Goal: Task Accomplishment & Management: Manage account settings

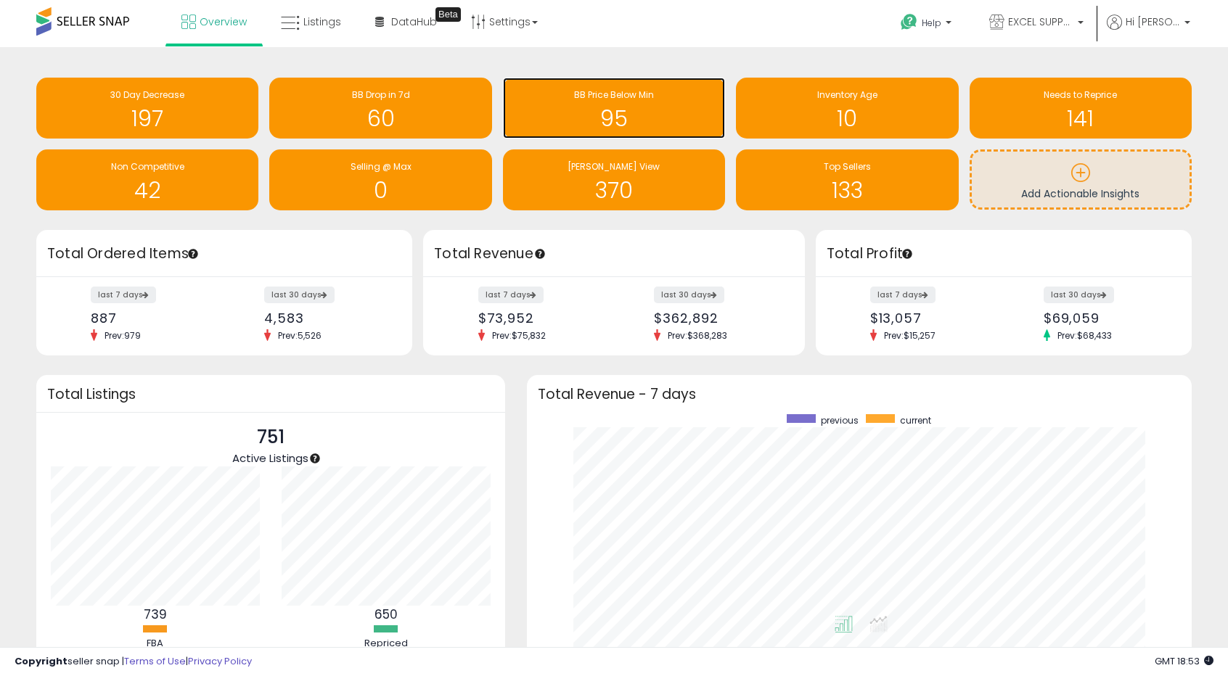
click at [634, 126] on h1 "95" at bounding box center [614, 119] width 208 height 24
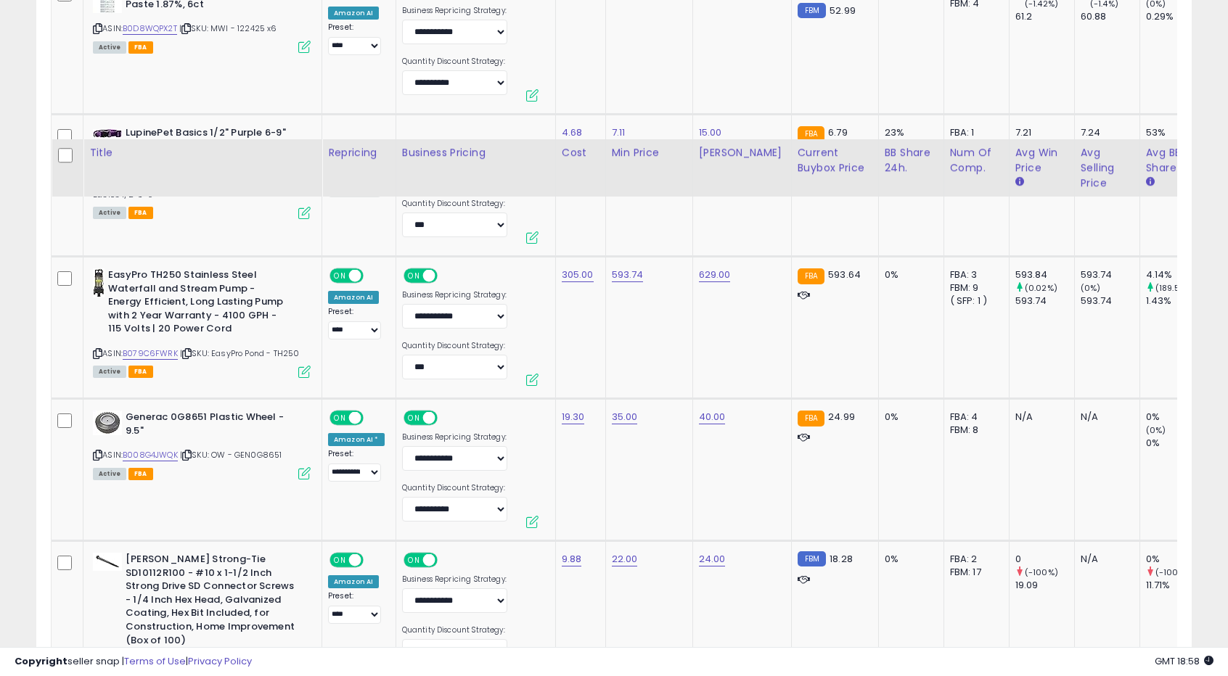
scroll to position [3808, 0]
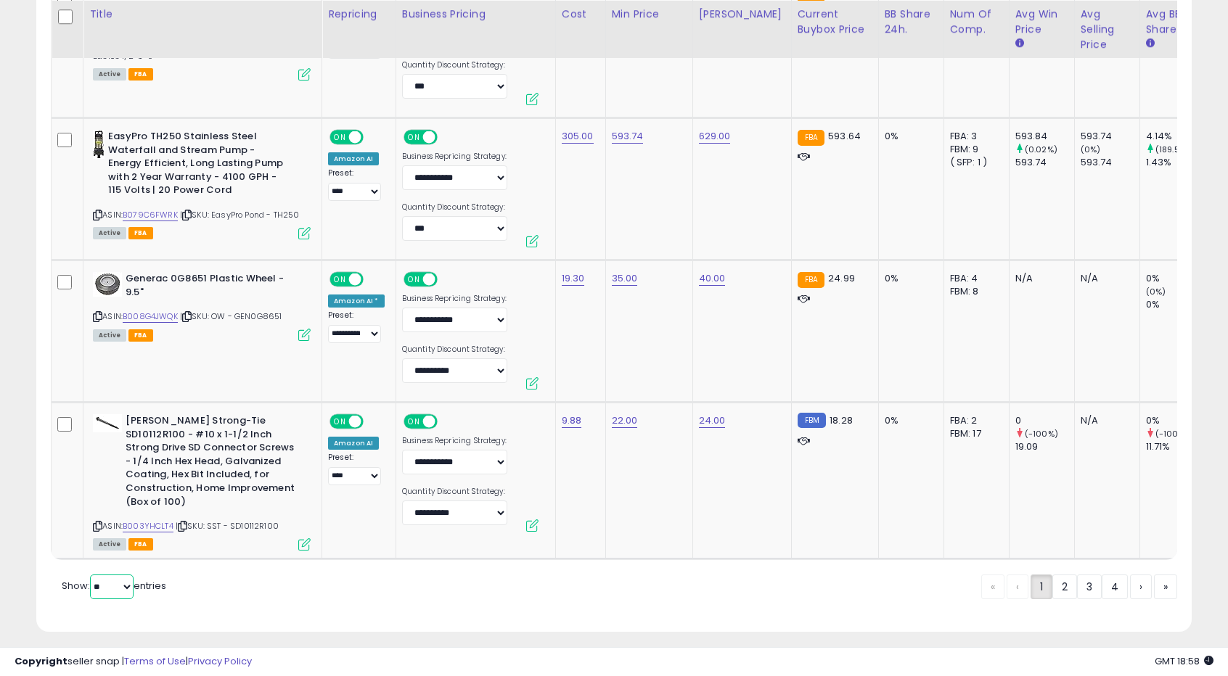
click at [107, 575] on select "** **" at bounding box center [112, 587] width 44 height 25
select select "**"
click at [91, 575] on select "** **" at bounding box center [112, 587] width 44 height 25
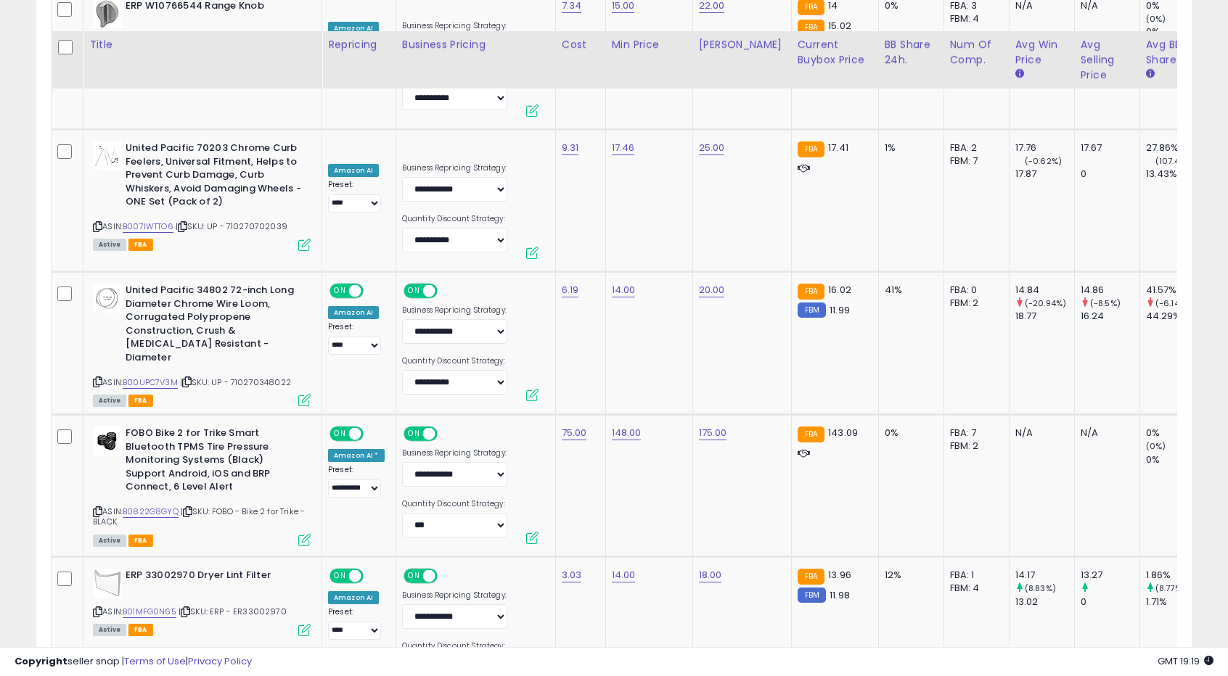
scroll to position [1504, 0]
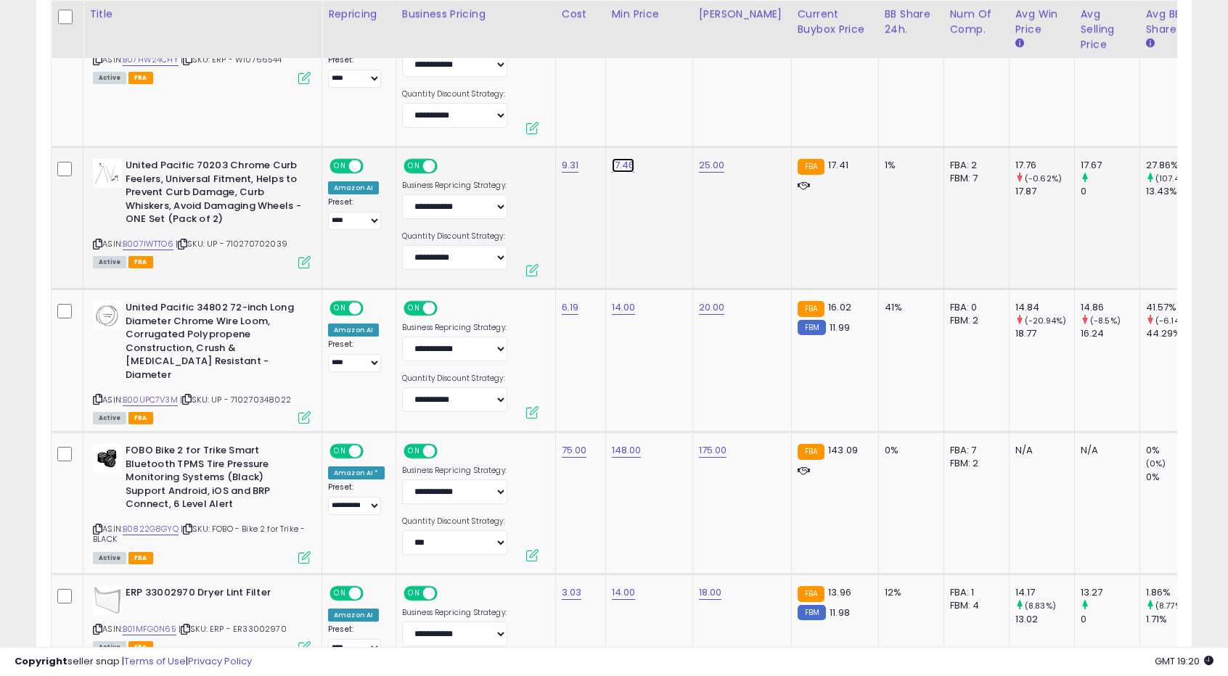
click at [620, 160] on link "17.46" at bounding box center [623, 165] width 23 height 15
drag, startPoint x: 538, startPoint y: 129, endPoint x: 572, endPoint y: 128, distance: 33.4
click at [572, 128] on input "*****" at bounding box center [575, 130] width 129 height 25
type input "*****"
click button "submit" at bounding box center [657, 129] width 25 height 22
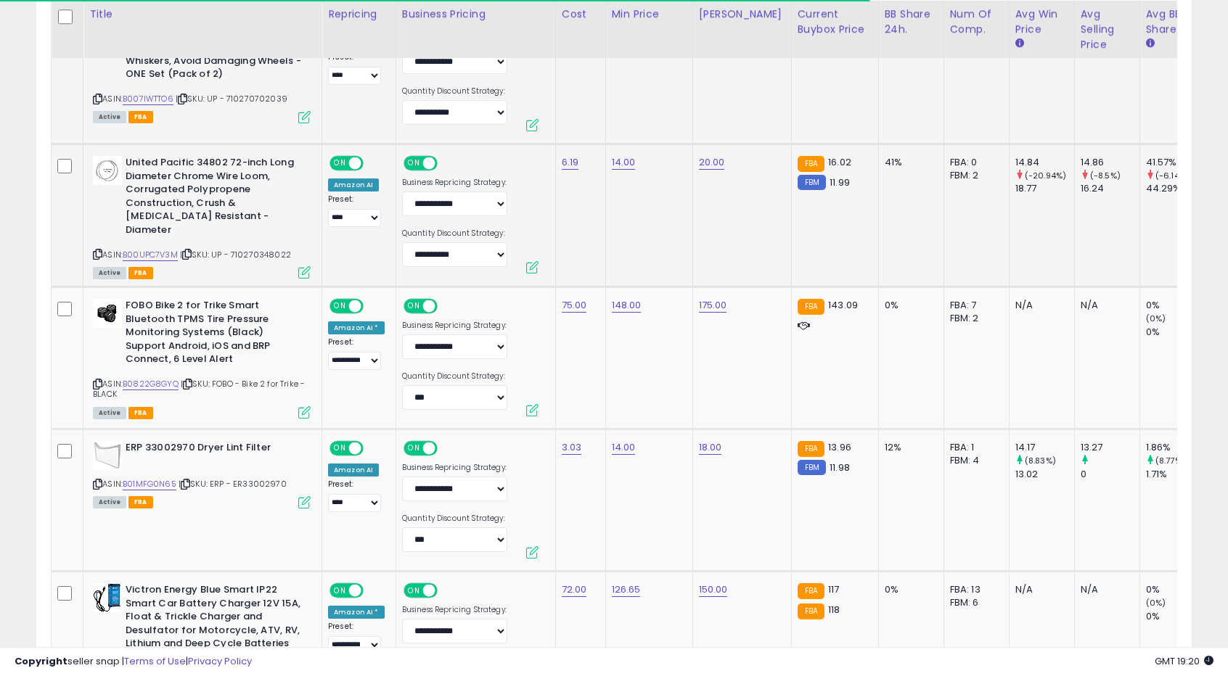
click at [614, 190] on td "14.00" at bounding box center [648, 215] width 87 height 143
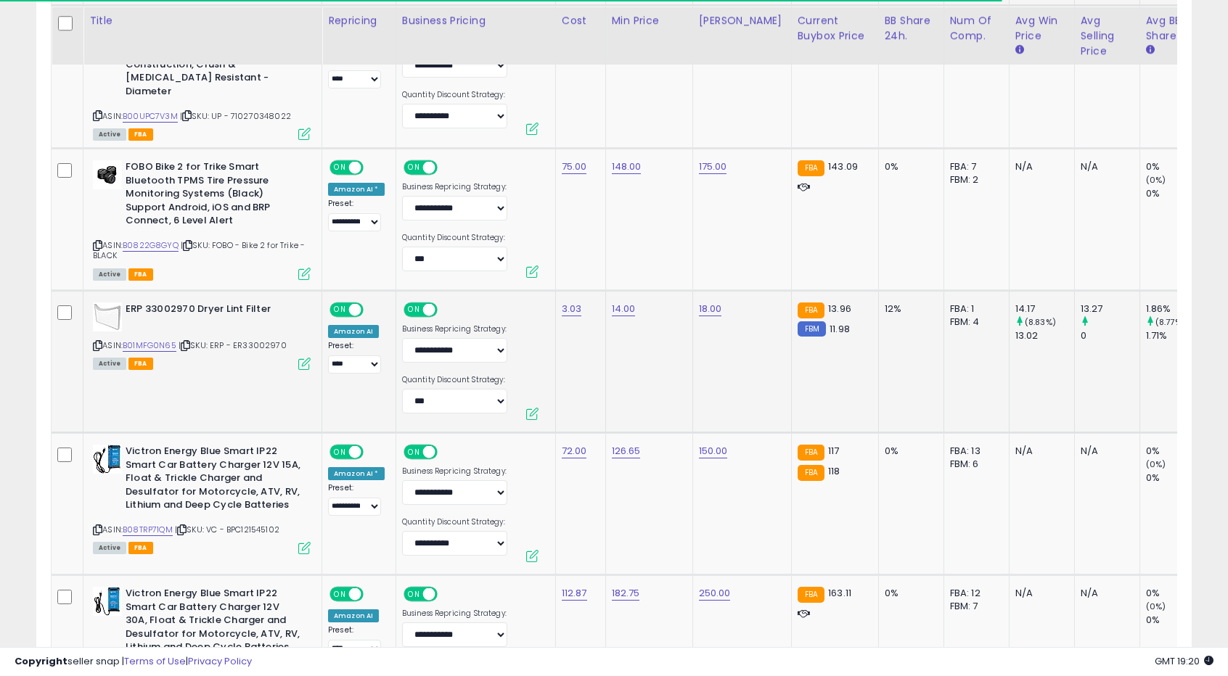
scroll to position [1794, 0]
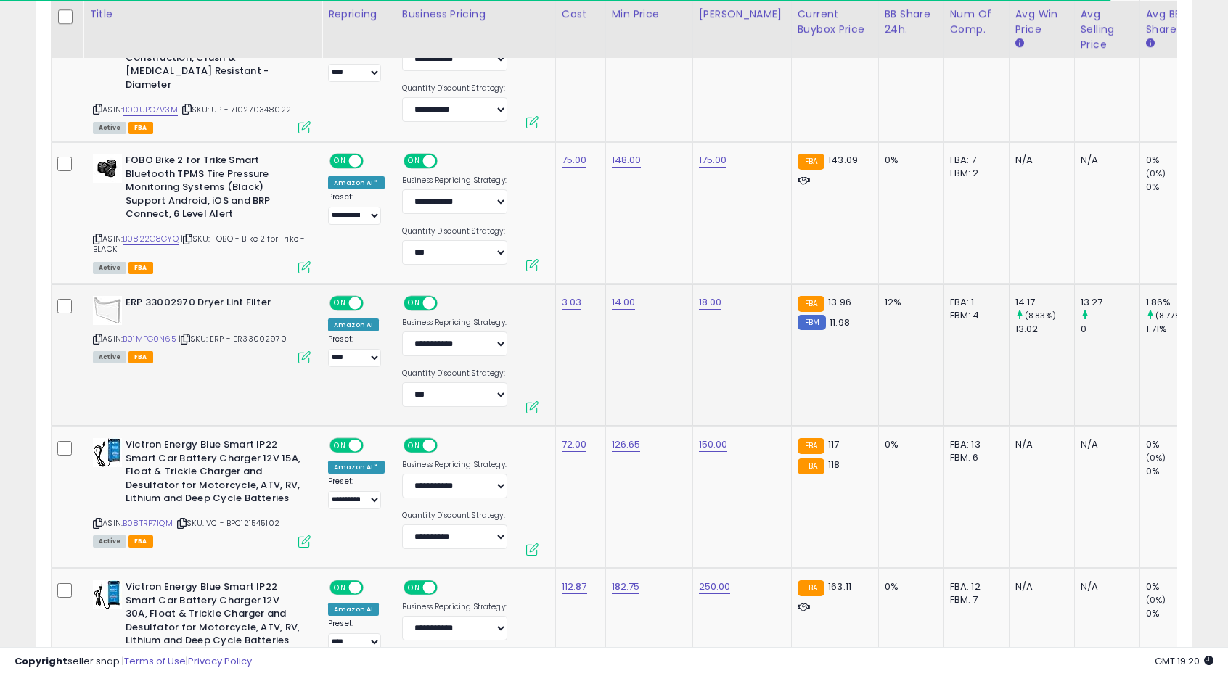
click at [646, 320] on td "14.00" at bounding box center [648, 355] width 87 height 142
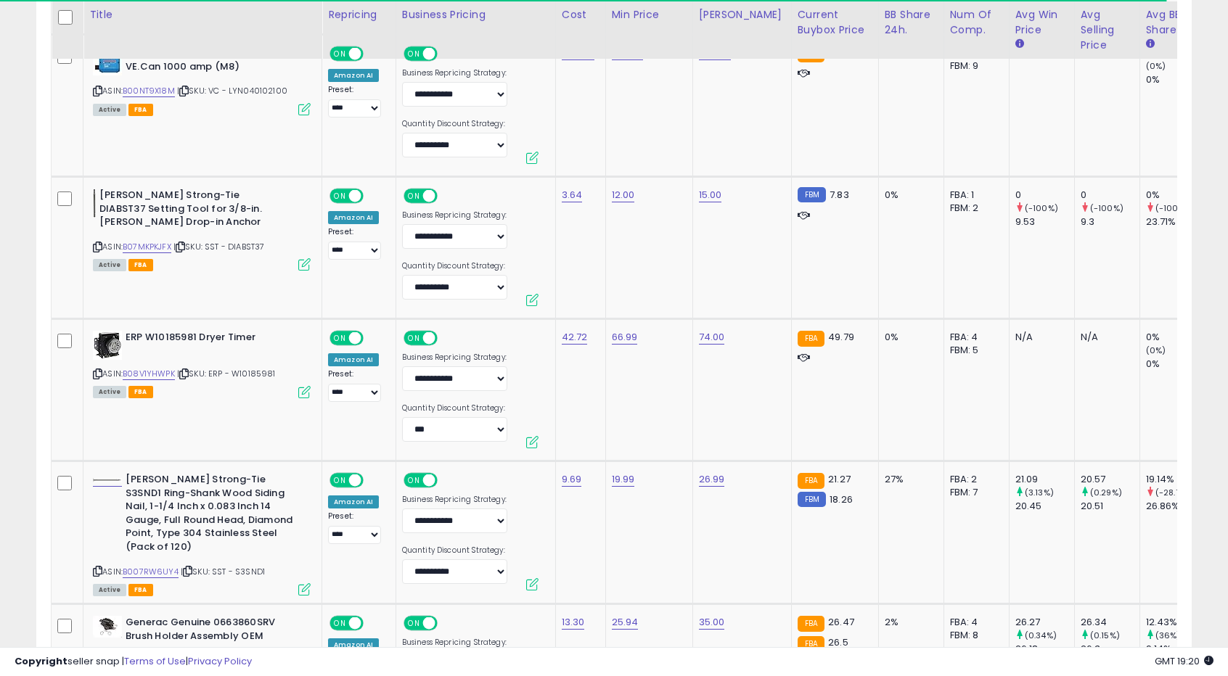
scroll to position [2592, 0]
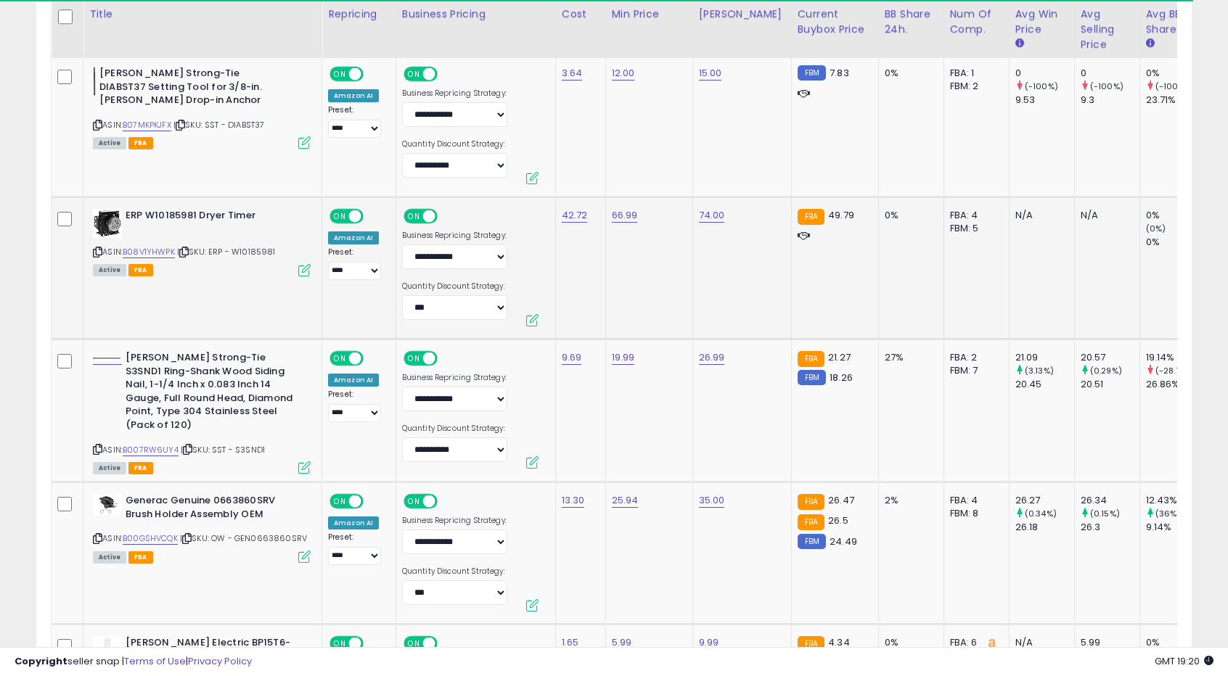
click at [671, 320] on td "66.99" at bounding box center [648, 268] width 87 height 142
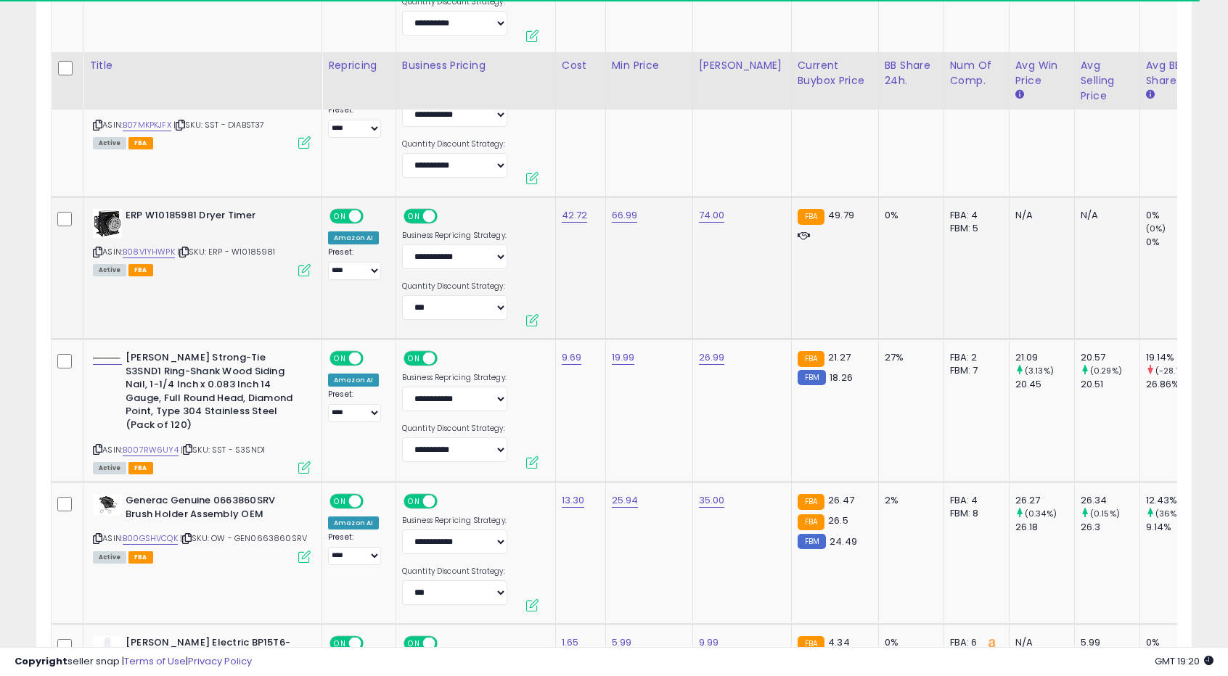
scroll to position [2737, 0]
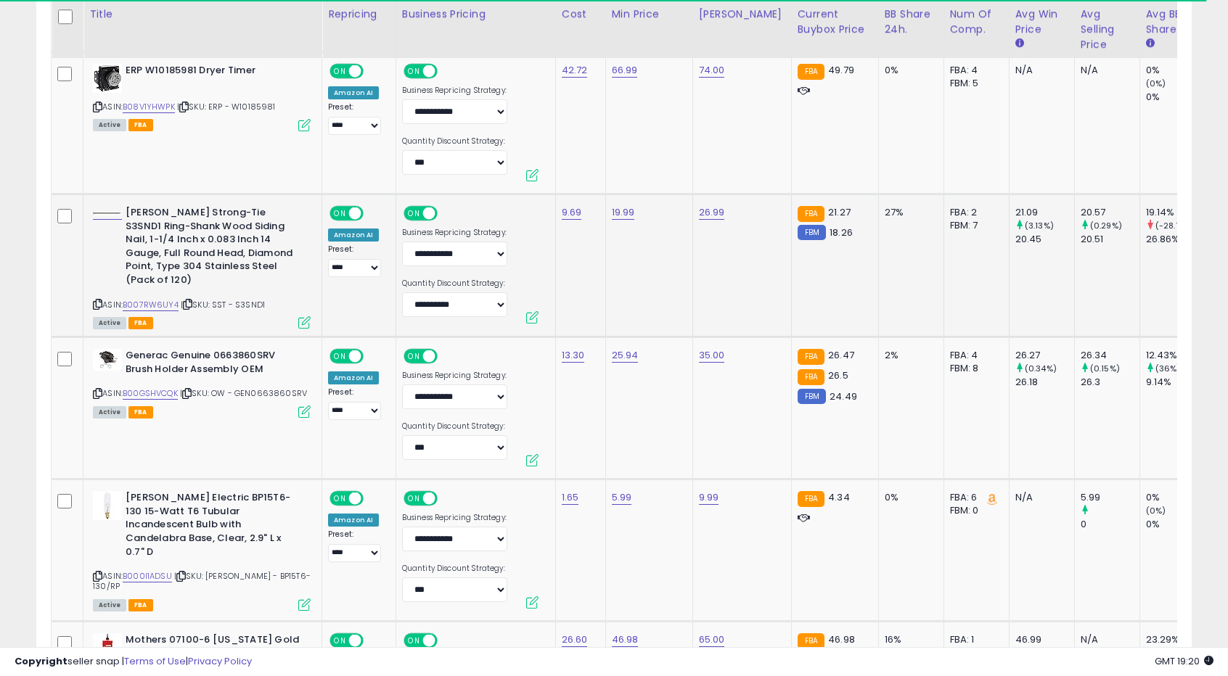
click at [644, 307] on td "19.99" at bounding box center [648, 265] width 87 height 143
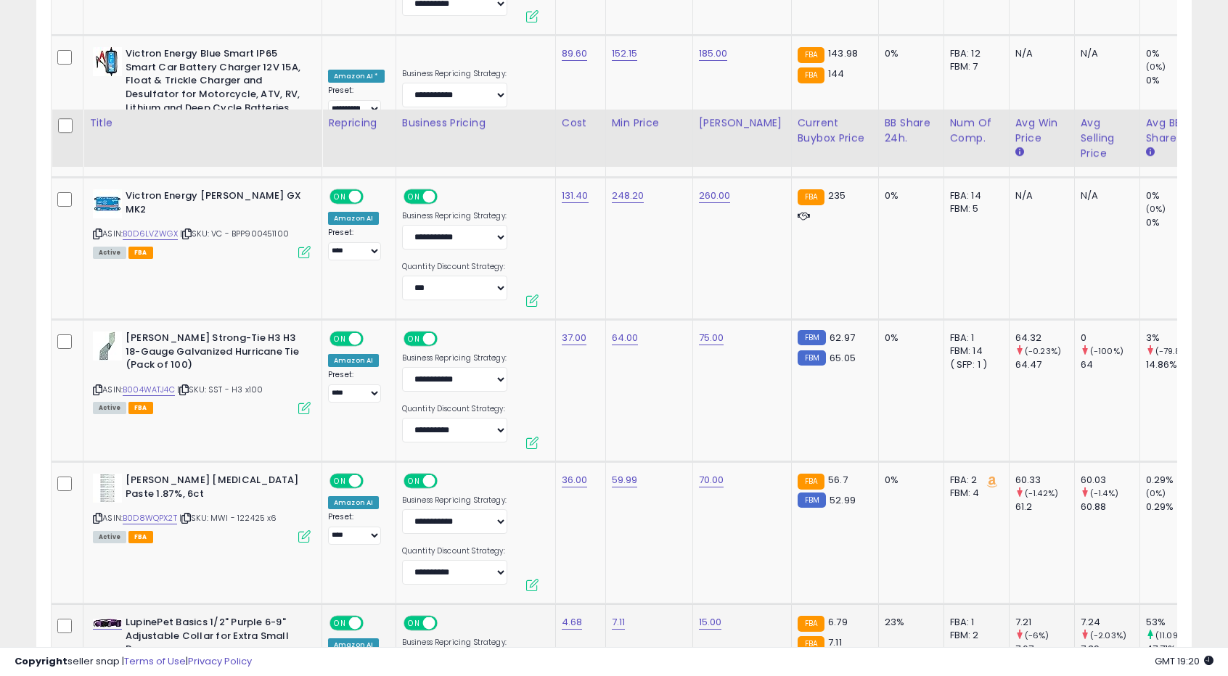
scroll to position [3898, 0]
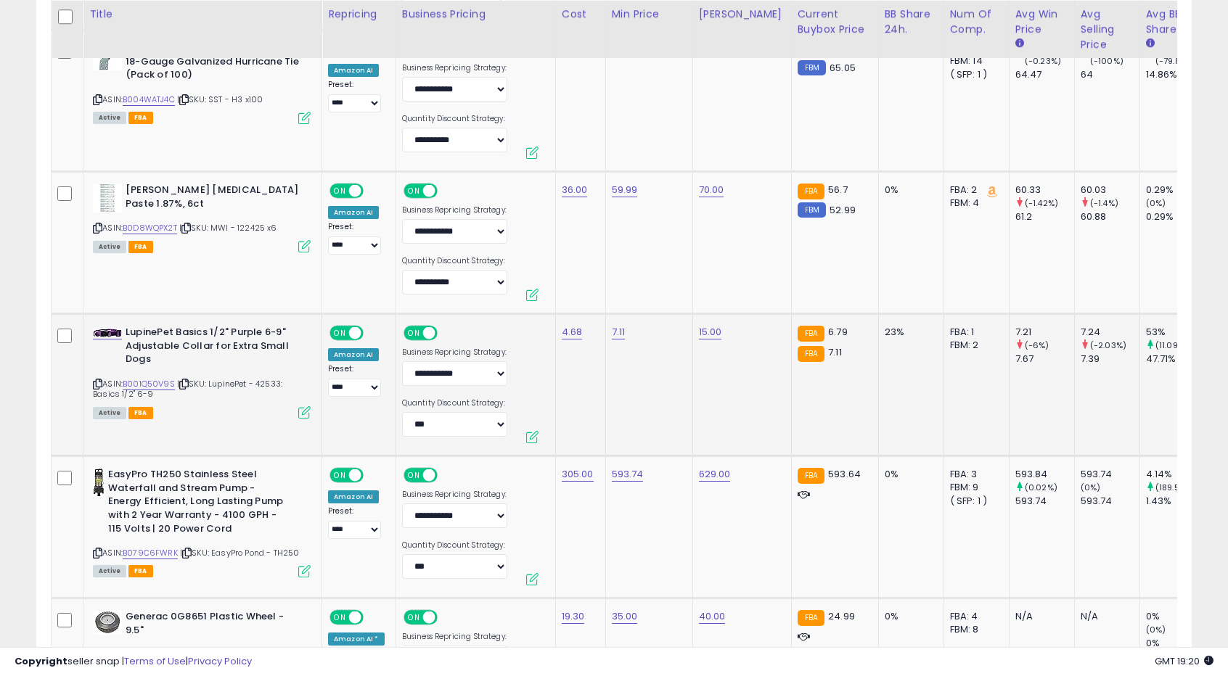
click at [614, 357] on td "7.11" at bounding box center [648, 385] width 87 height 142
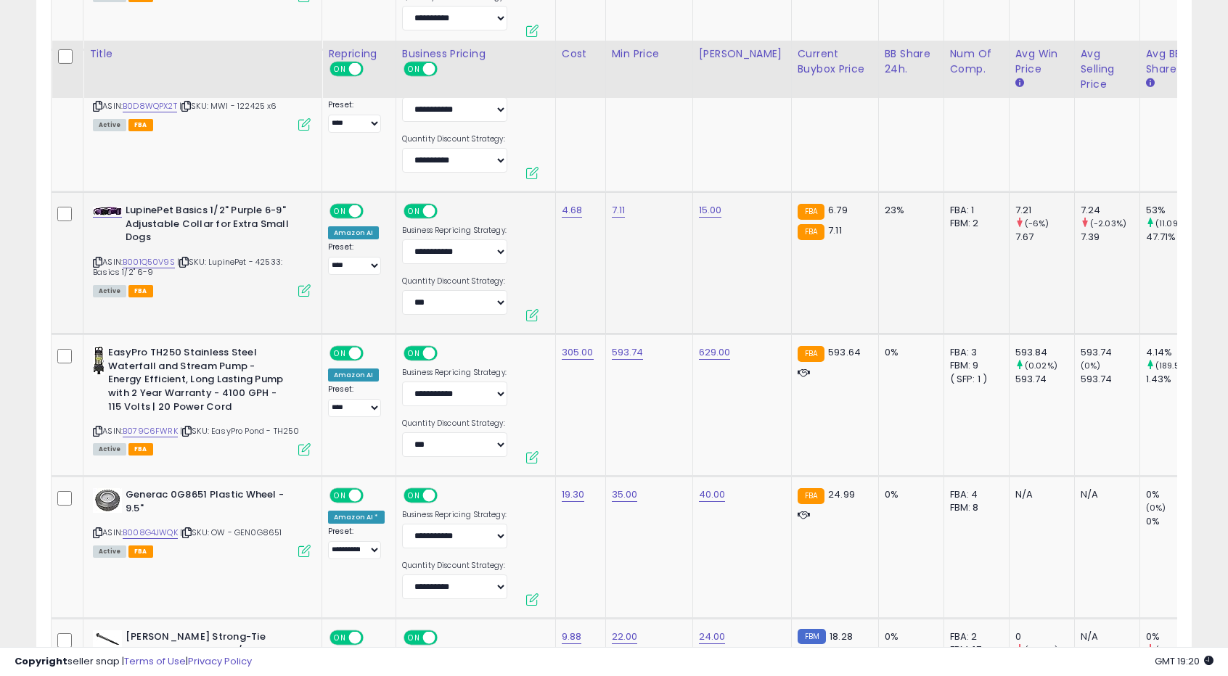
scroll to position [4116, 0]
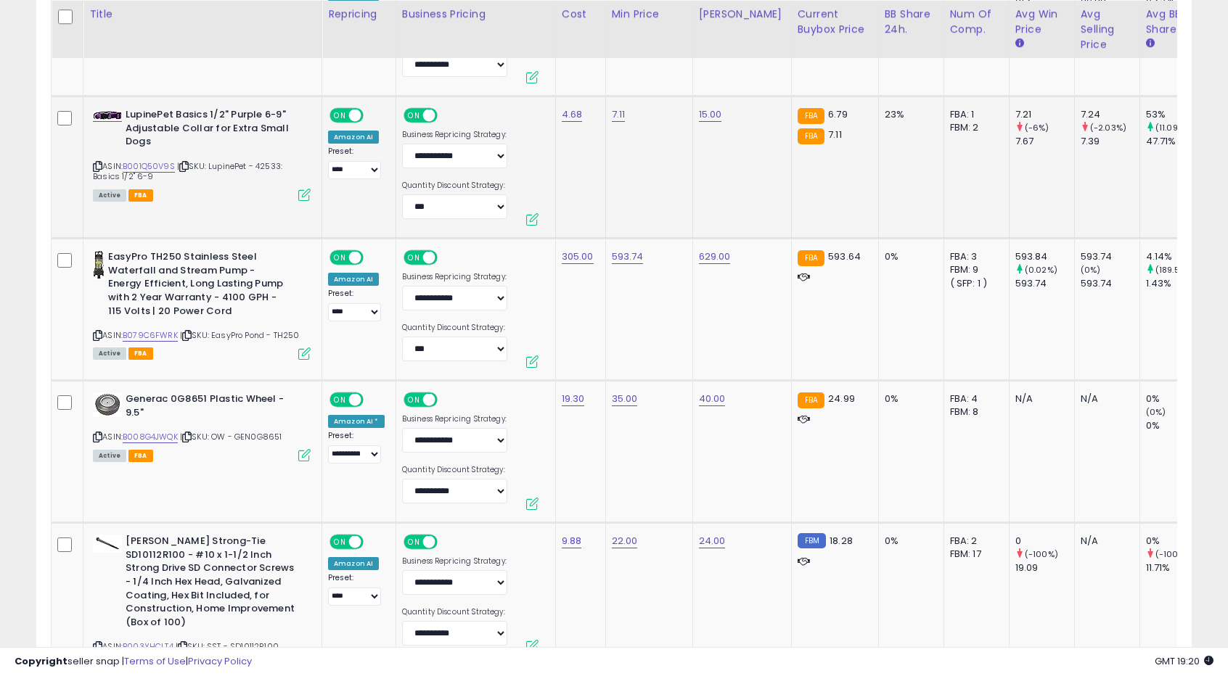
click at [614, 357] on td "593.74" at bounding box center [648, 310] width 87 height 142
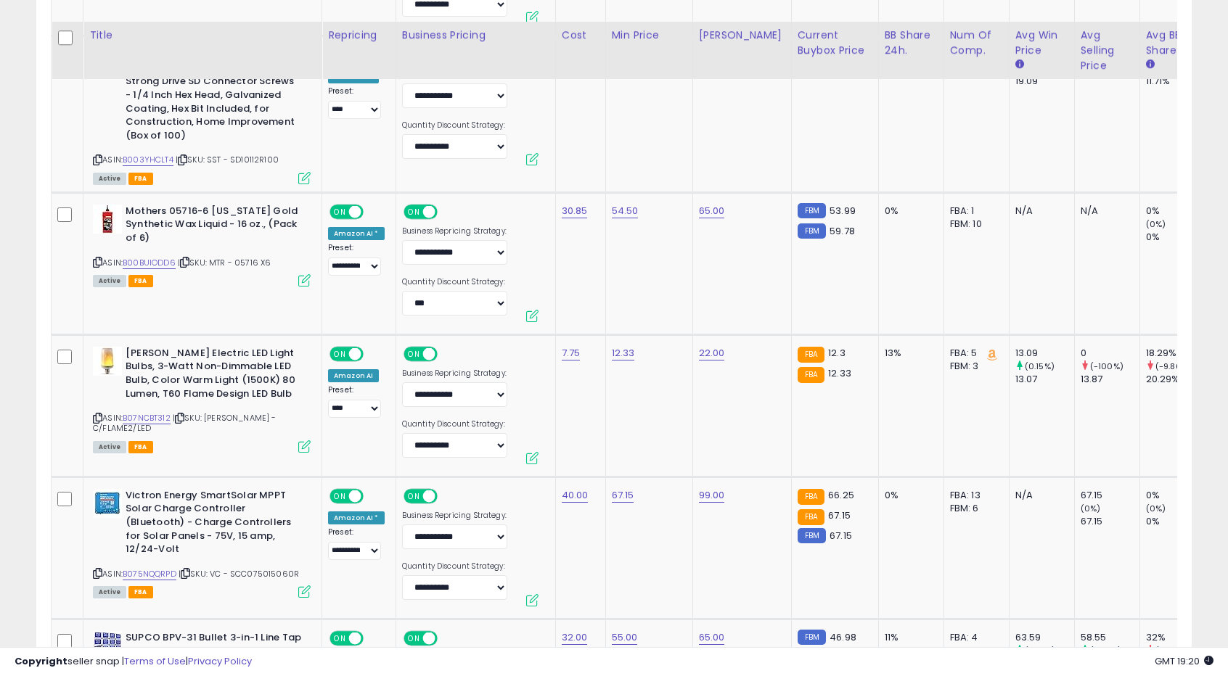
scroll to position [4624, 0]
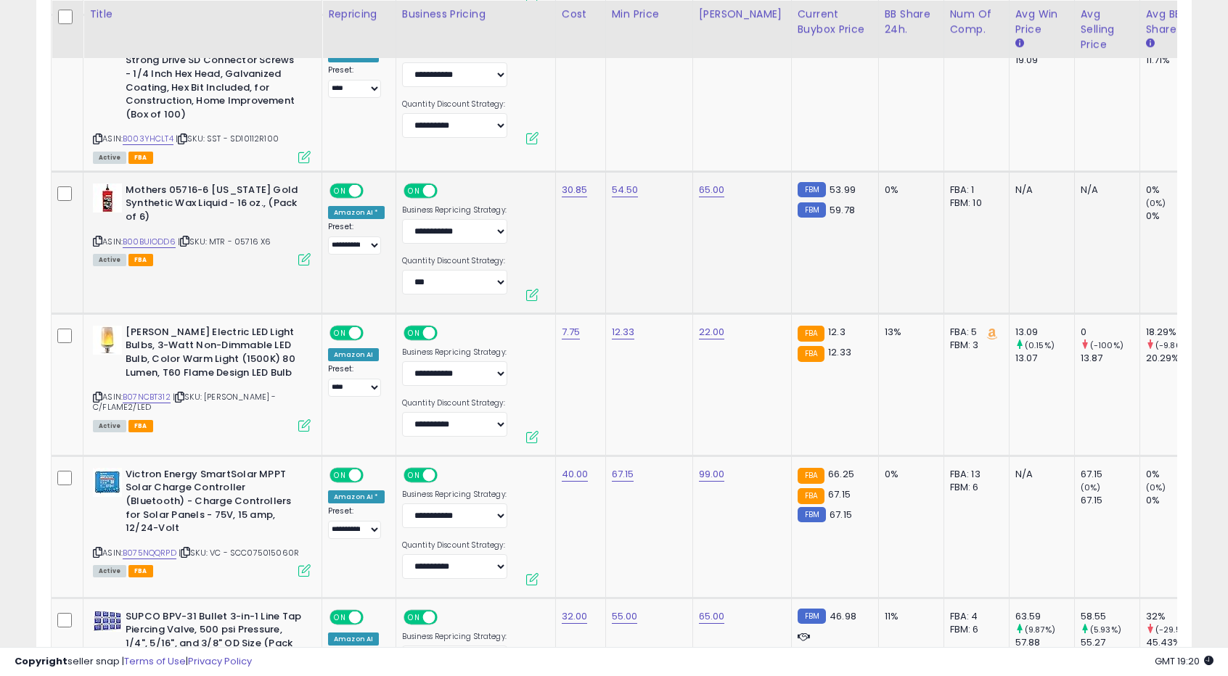
click at [633, 239] on td "54.50" at bounding box center [648, 242] width 87 height 142
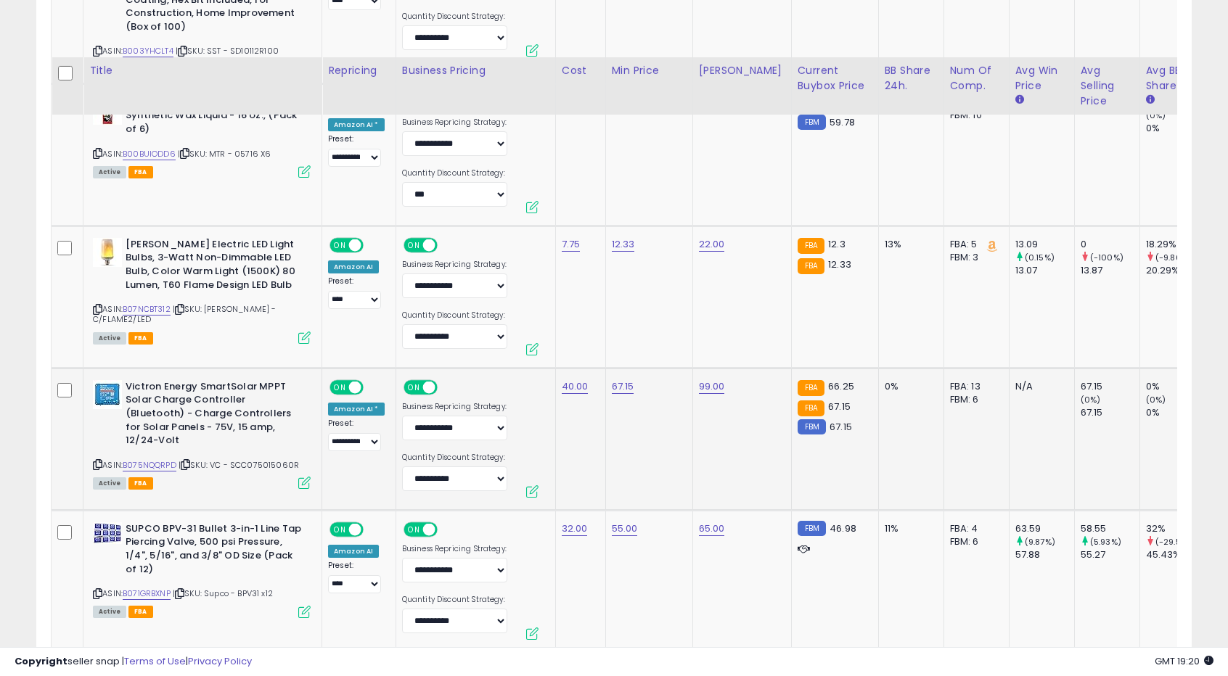
scroll to position [4769, 0]
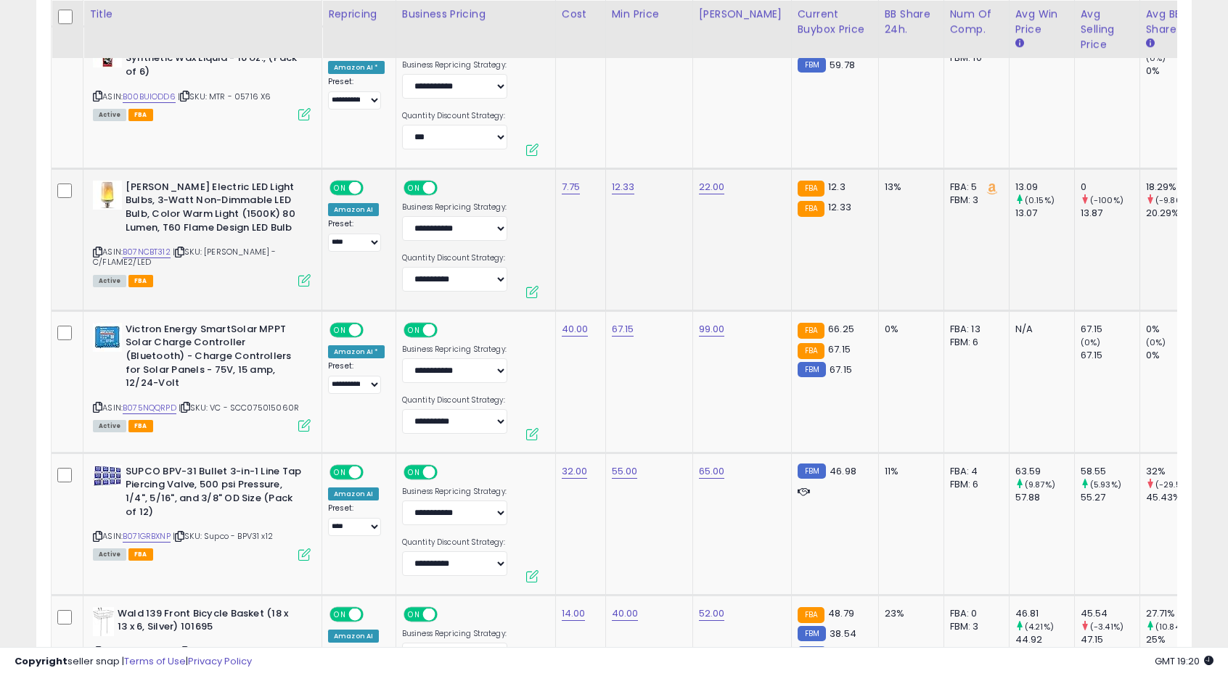
click at [644, 269] on td "12.33" at bounding box center [648, 239] width 87 height 142
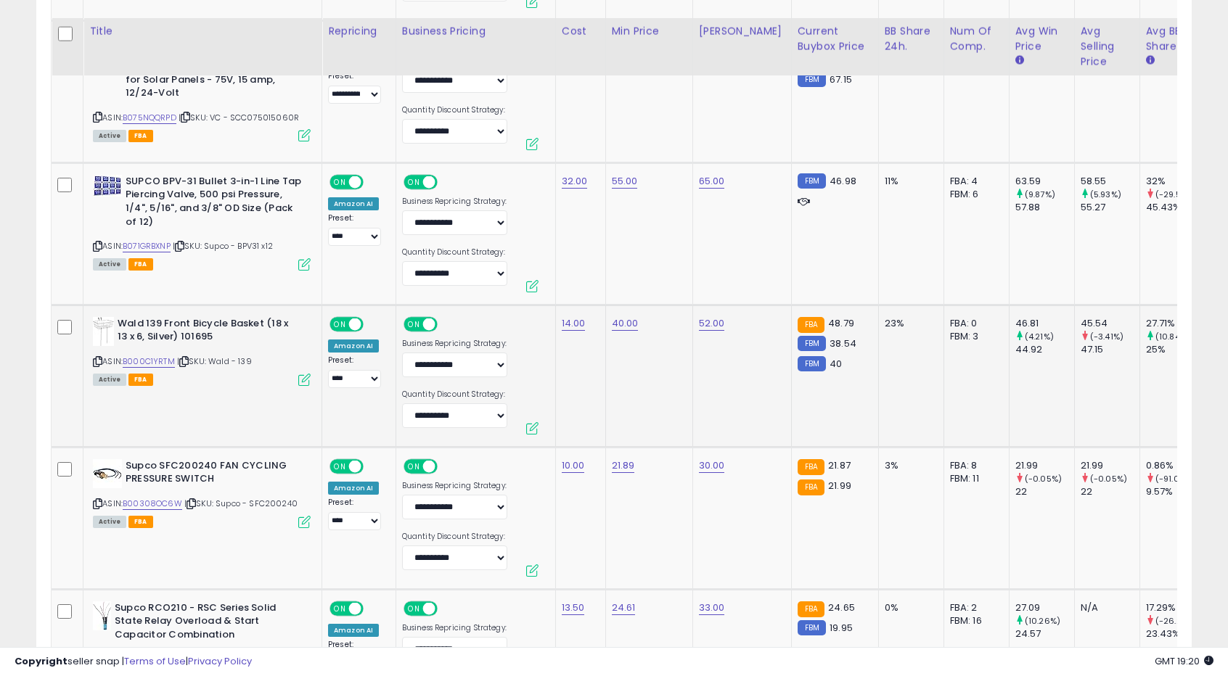
scroll to position [5205, 0]
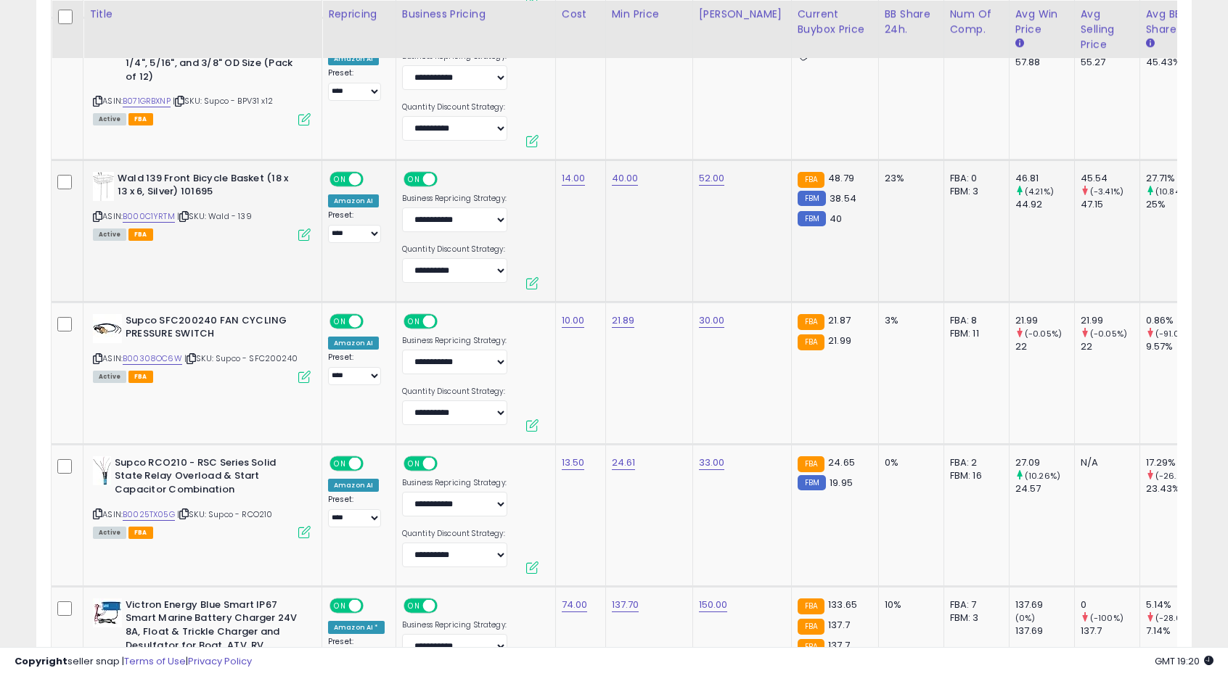
click at [653, 237] on td "40.00" at bounding box center [648, 231] width 87 height 142
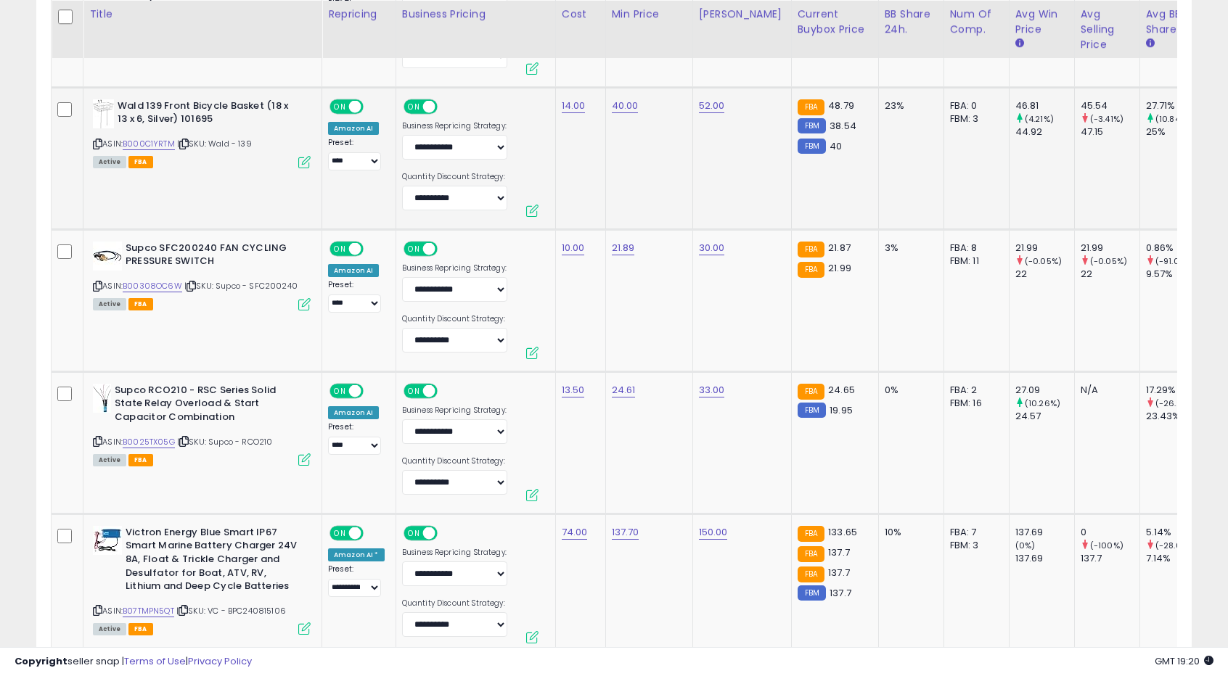
click at [653, 237] on td "21.89" at bounding box center [648, 300] width 87 height 142
click at [612, 241] on link "21.89" at bounding box center [623, 248] width 23 height 15
click at [692, 189] on icon "button" at bounding box center [687, 188] width 9 height 9
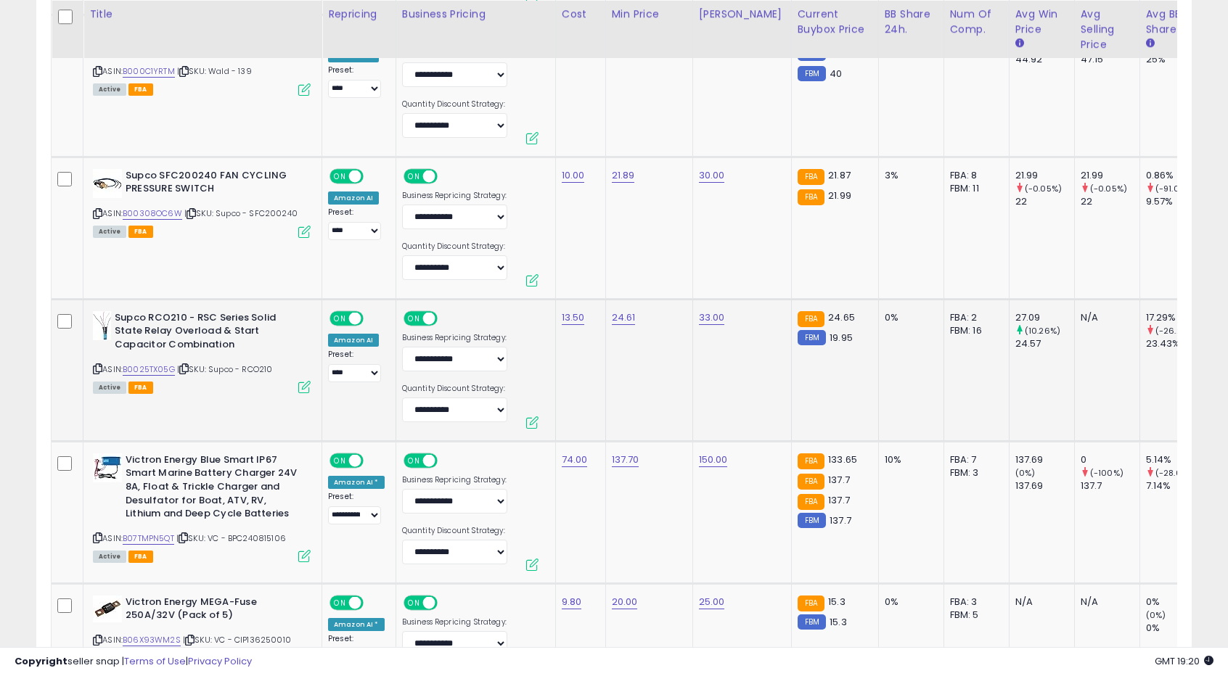
click at [665, 307] on td "24.61" at bounding box center [648, 370] width 87 height 142
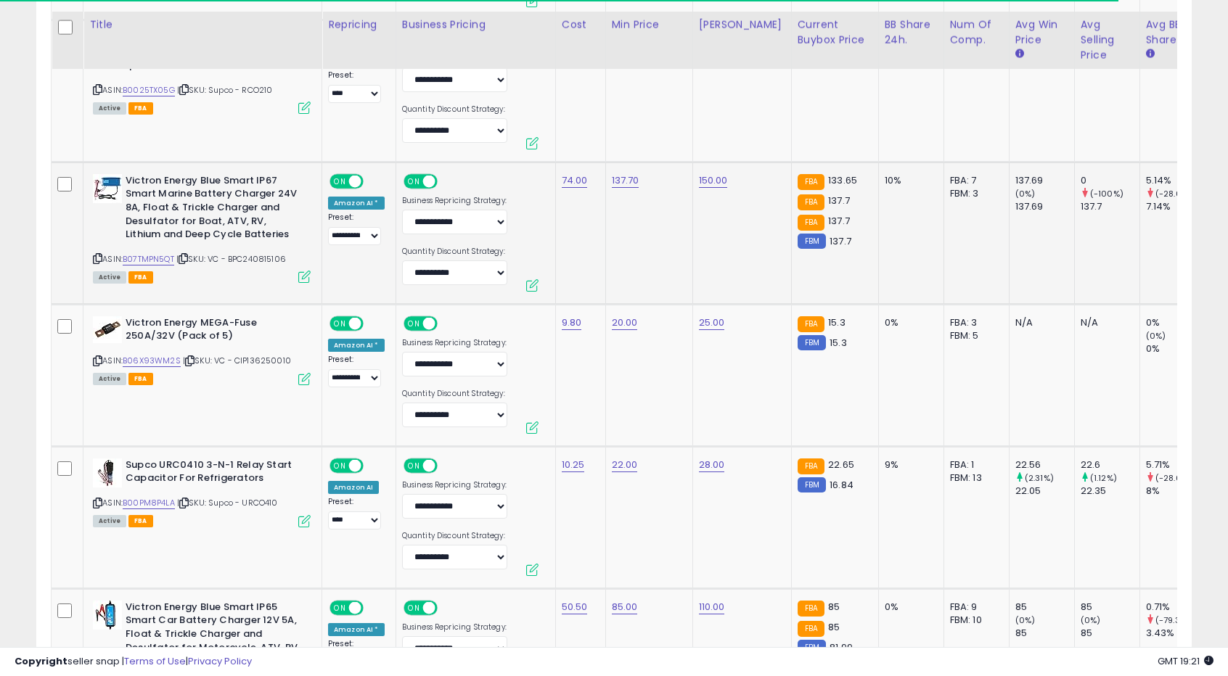
scroll to position [5640, 0]
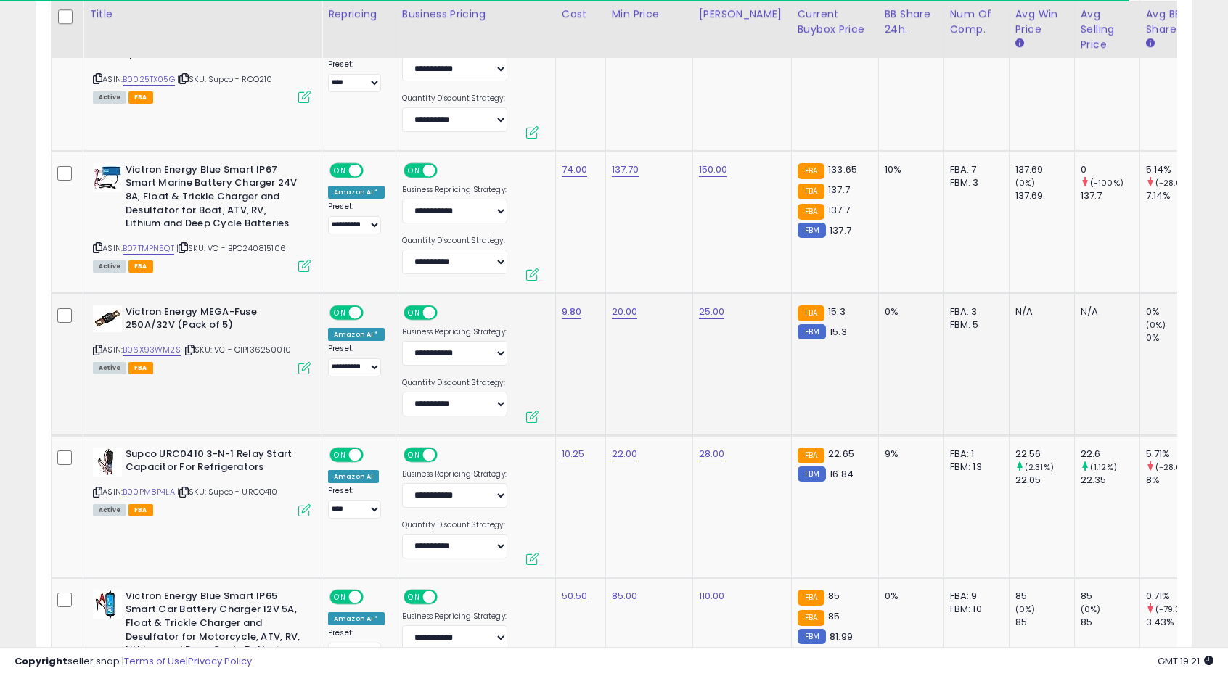
click at [660, 308] on td "20.00" at bounding box center [648, 364] width 87 height 142
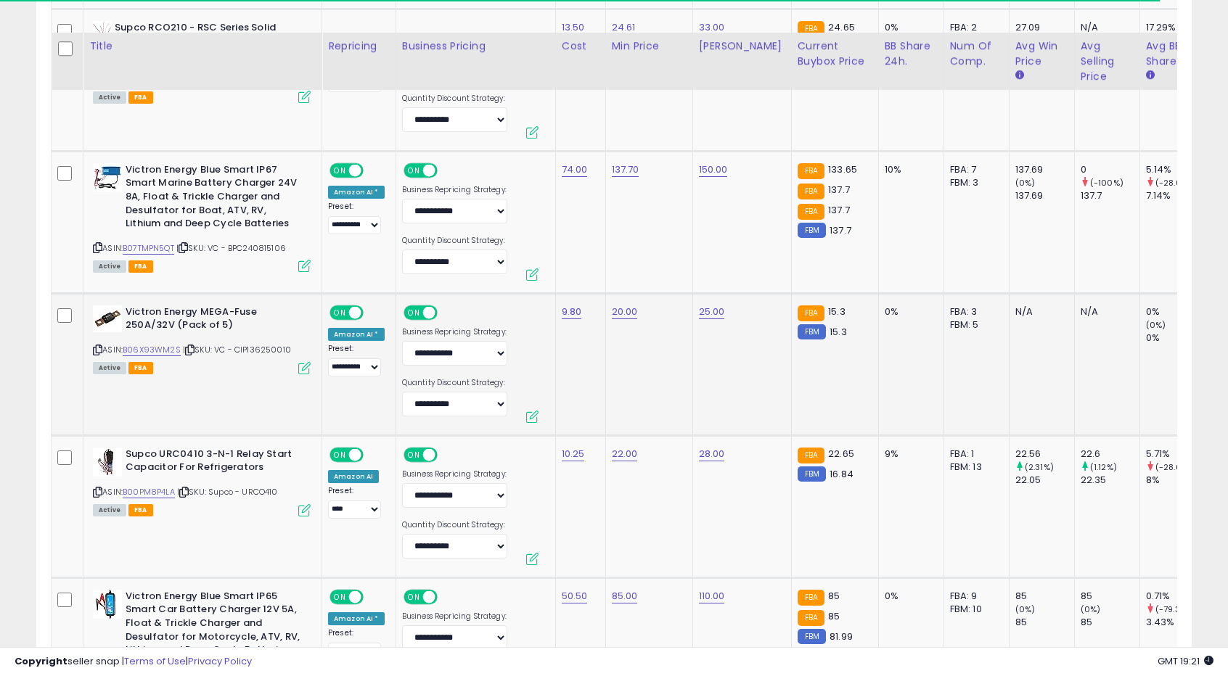
scroll to position [5785, 0]
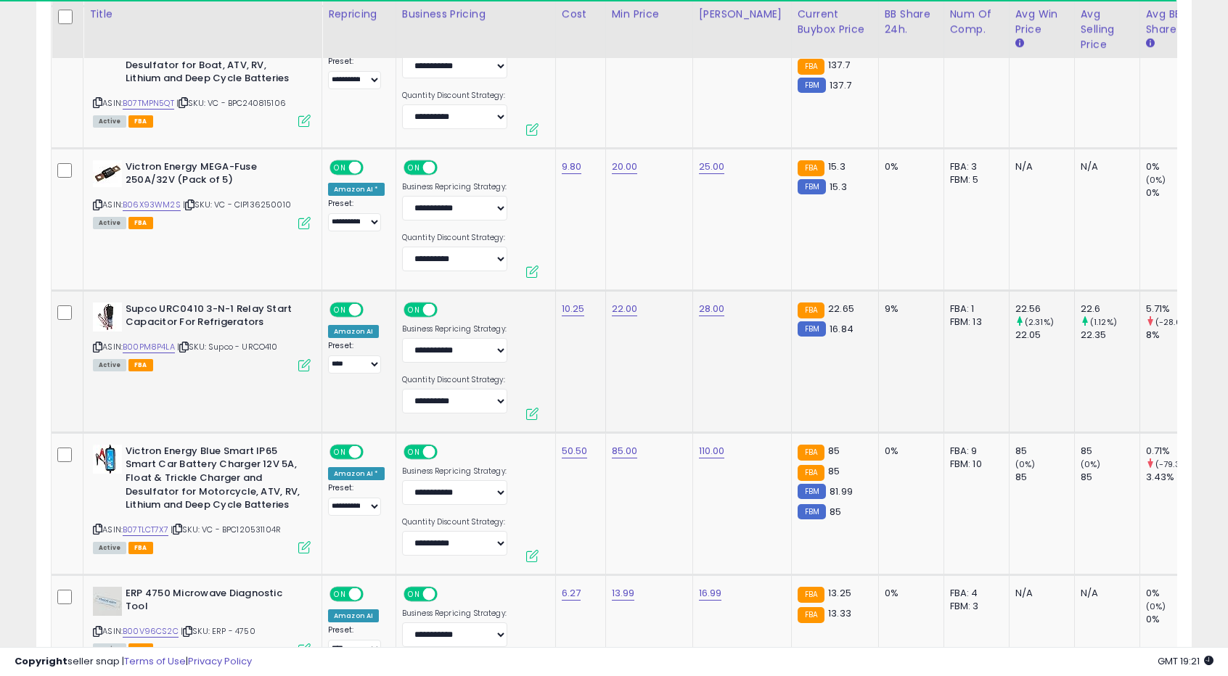
click at [634, 335] on td "22.00" at bounding box center [648, 361] width 87 height 142
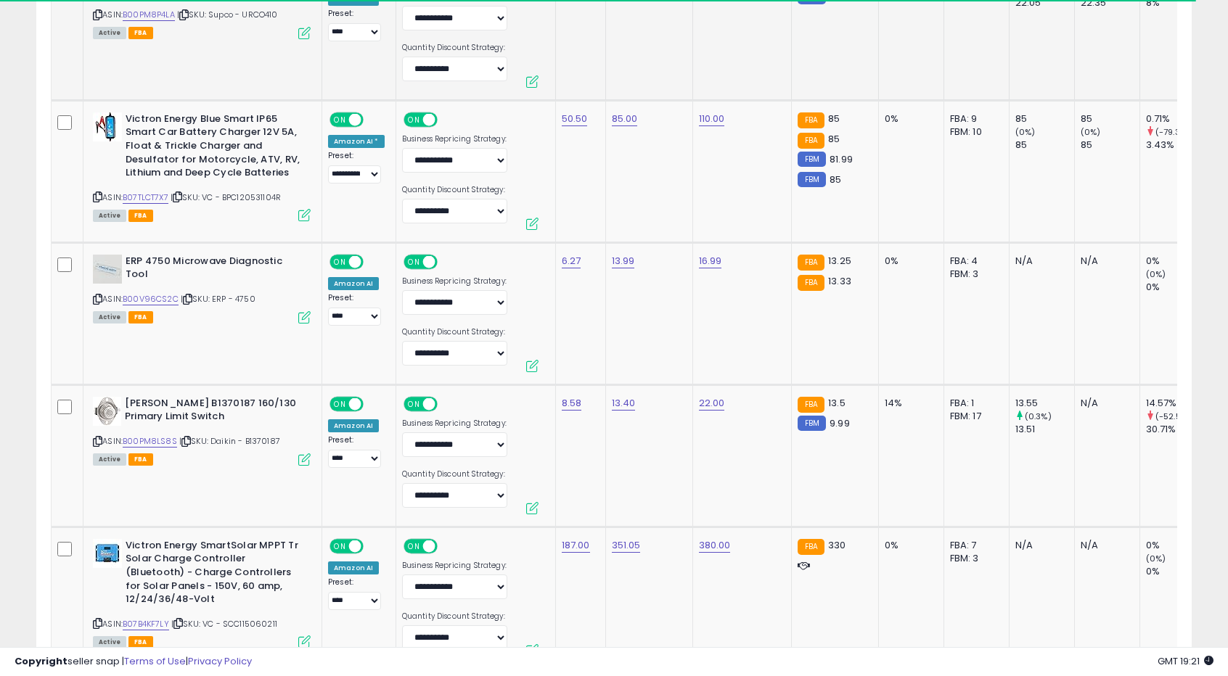
scroll to position [6148, 0]
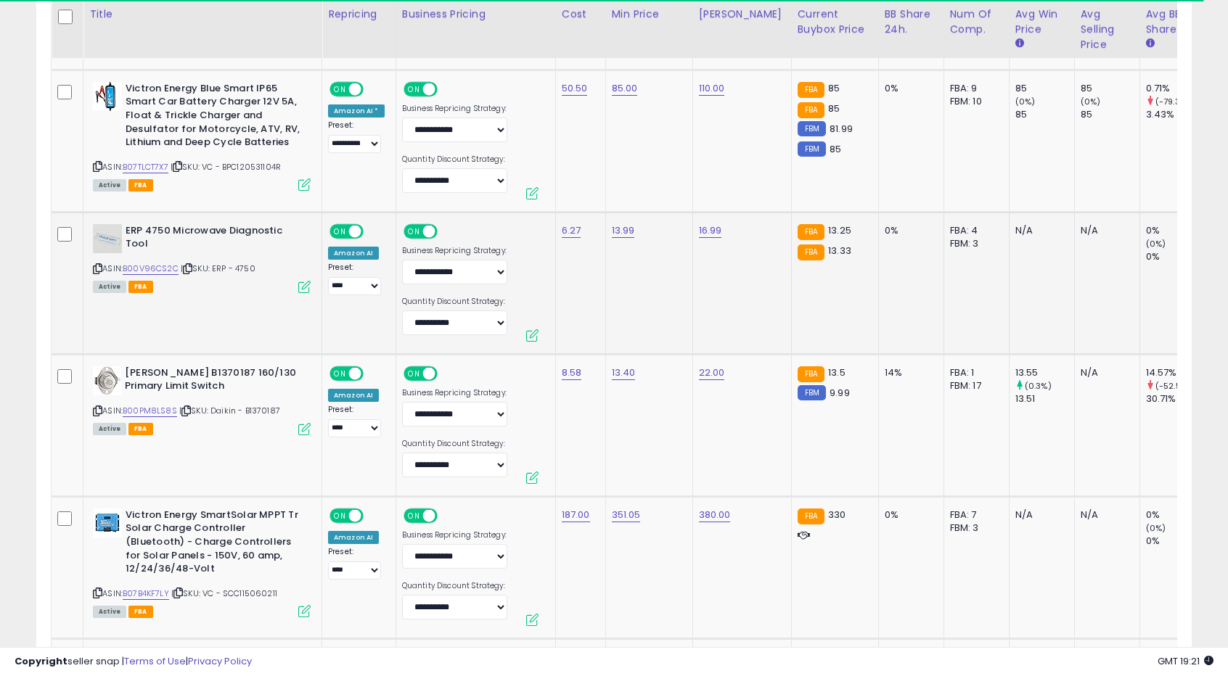
click at [646, 303] on td "13.99" at bounding box center [648, 283] width 87 height 142
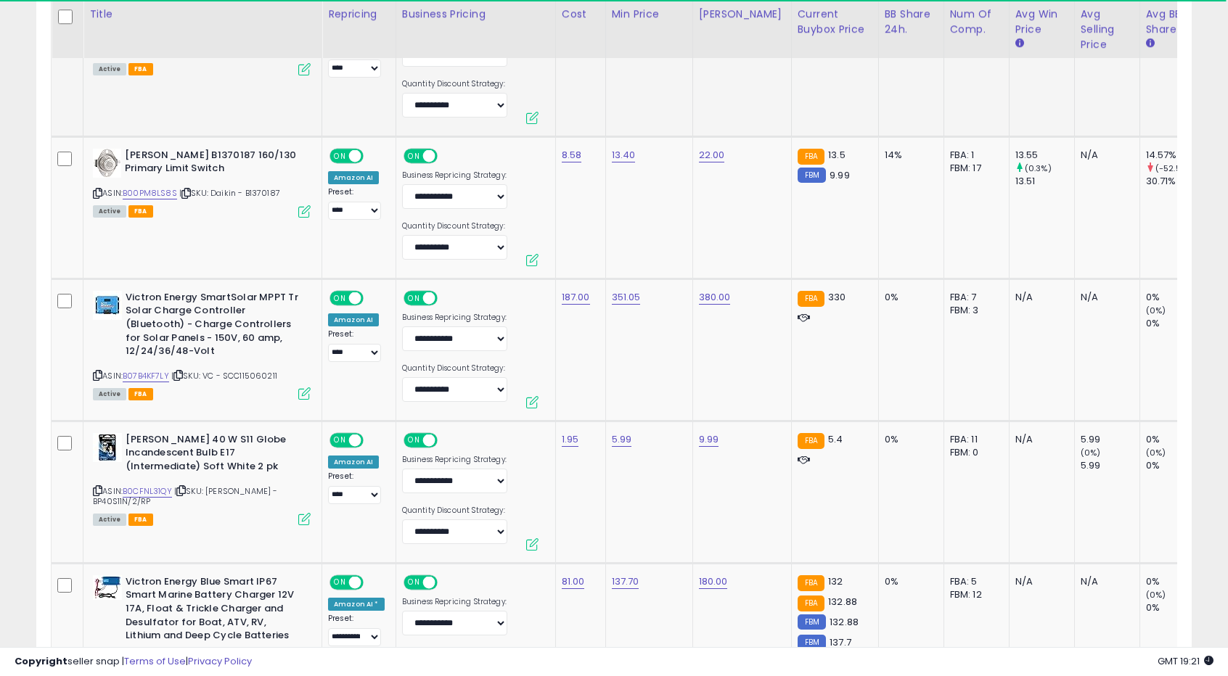
click at [646, 303] on td "351.05" at bounding box center [648, 350] width 87 height 142
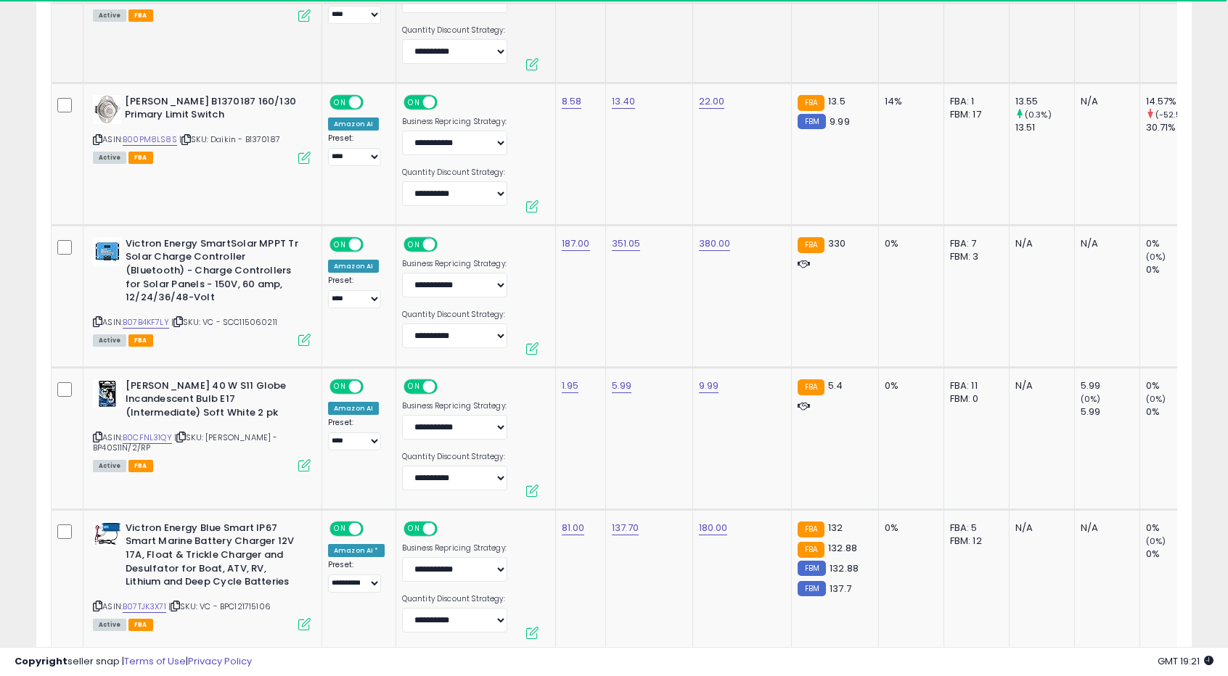
scroll to position [6438, 0]
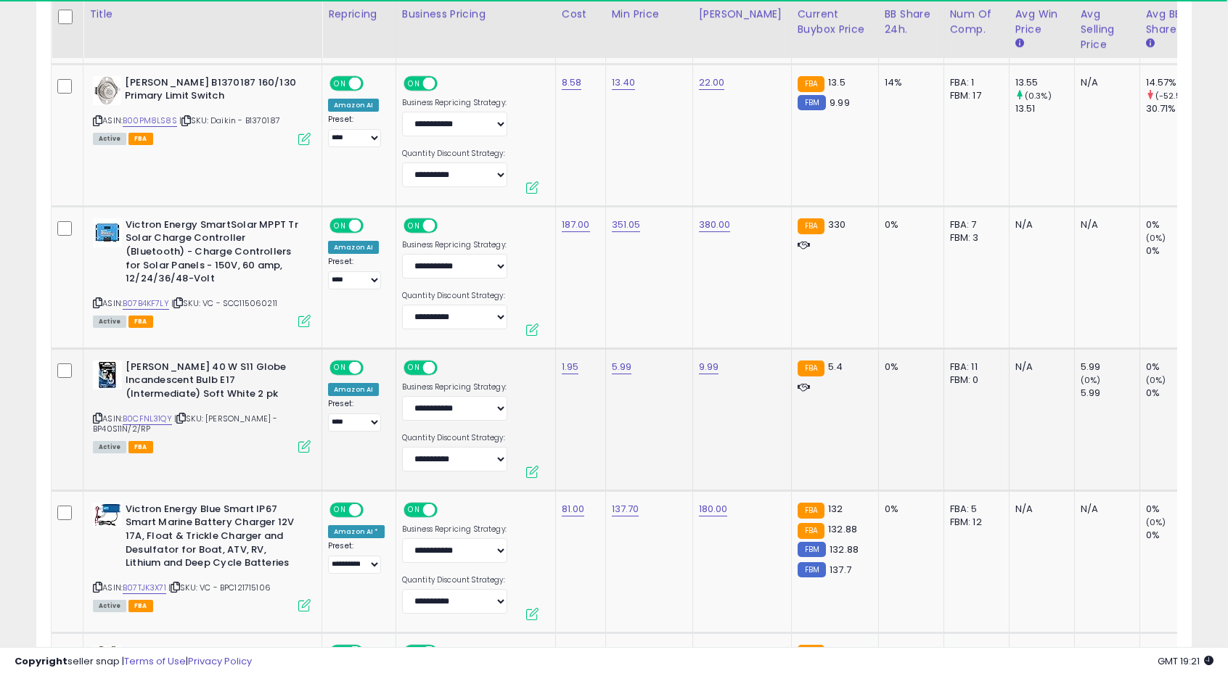
click at [612, 373] on td "5.99" at bounding box center [648, 419] width 87 height 142
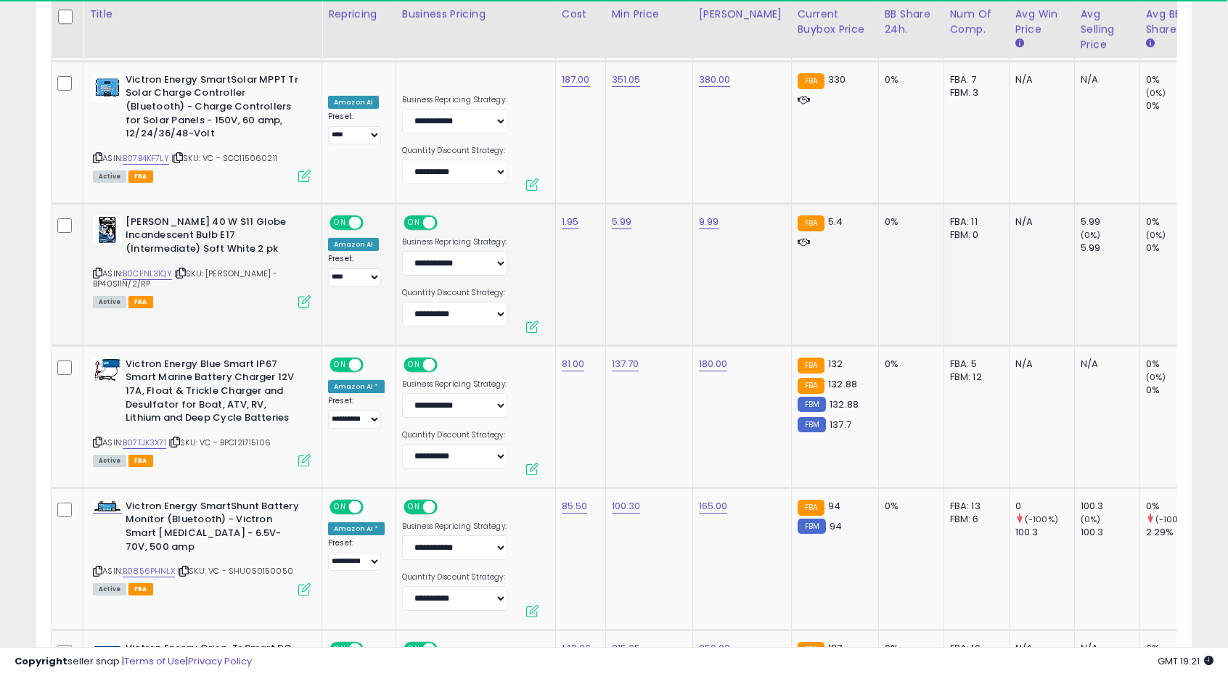
click at [612, 373] on td "137.70" at bounding box center [648, 416] width 87 height 142
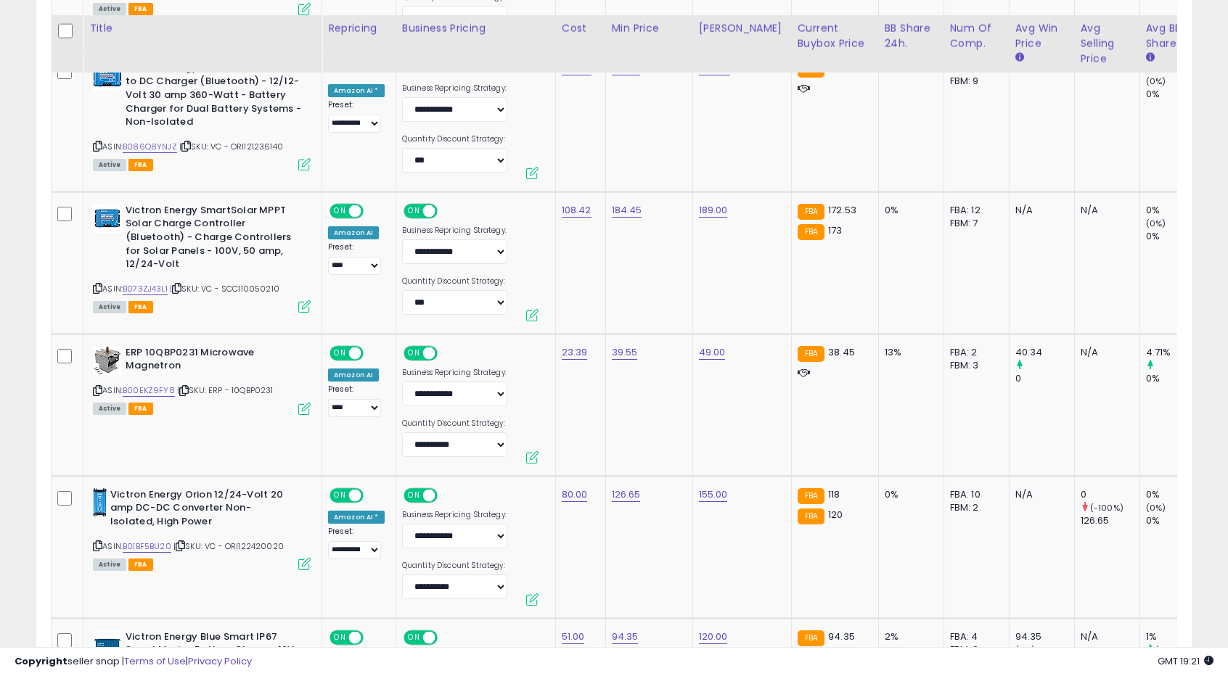
scroll to position [7359, 0]
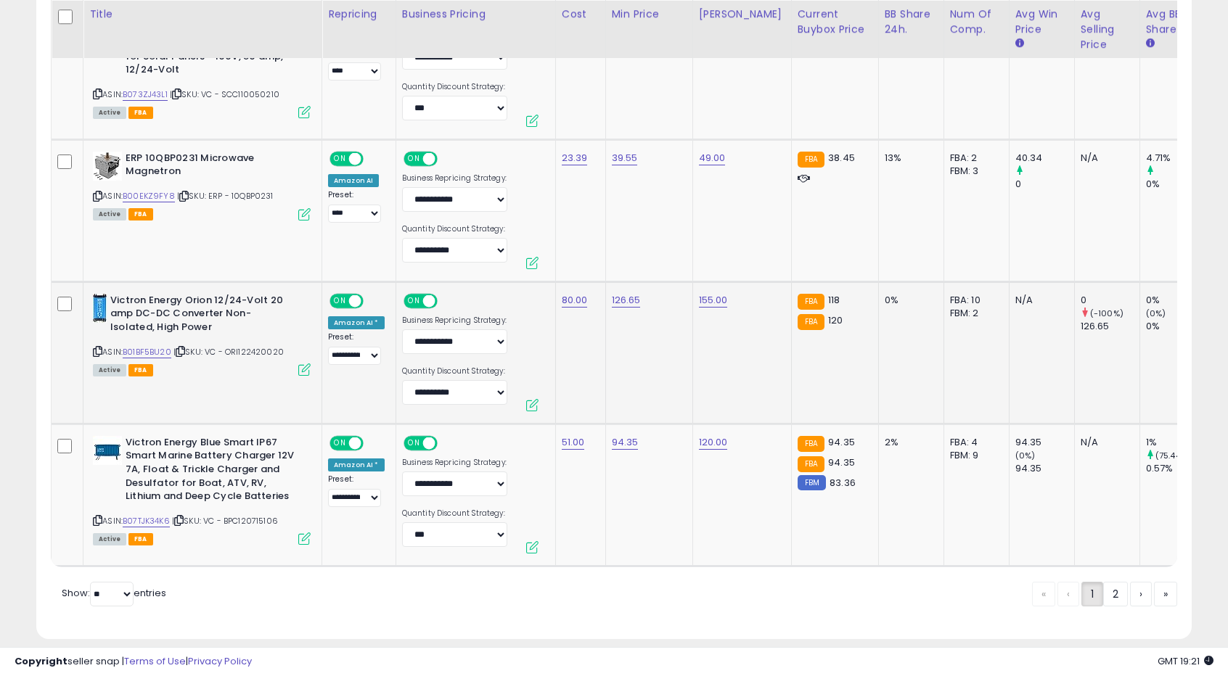
click at [669, 346] on td "126.65" at bounding box center [648, 353] width 87 height 142
click at [1106, 586] on link "2" at bounding box center [1115, 594] width 25 height 25
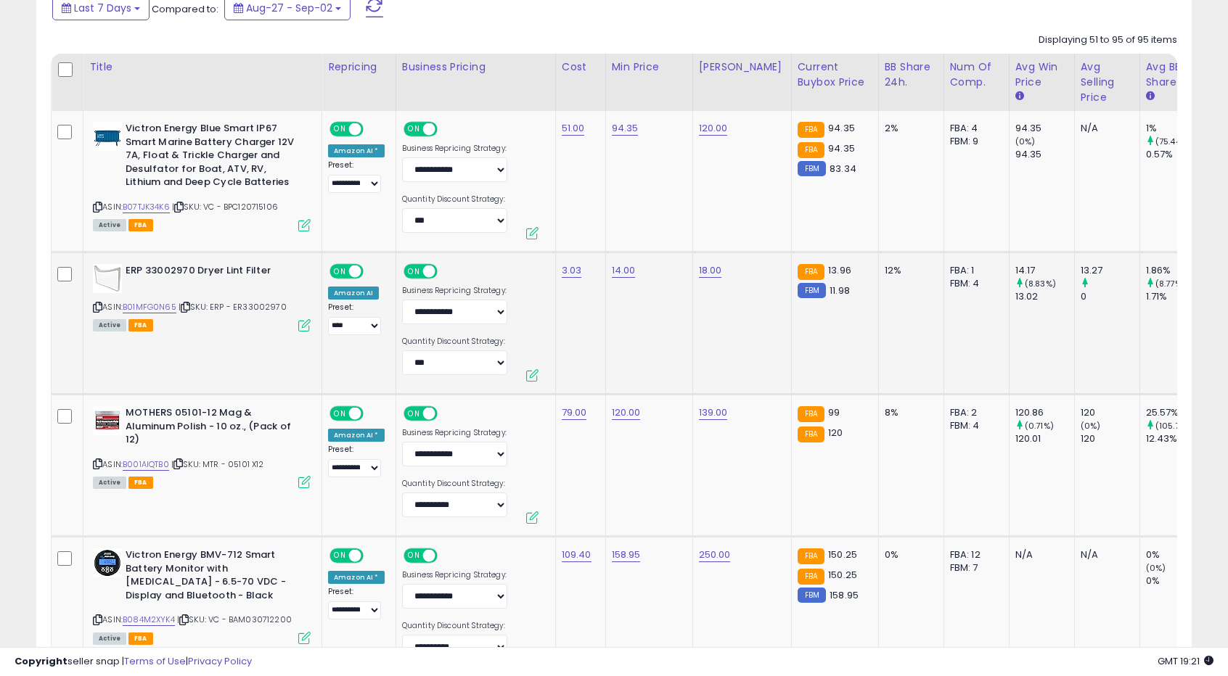
scroll to position [766, 0]
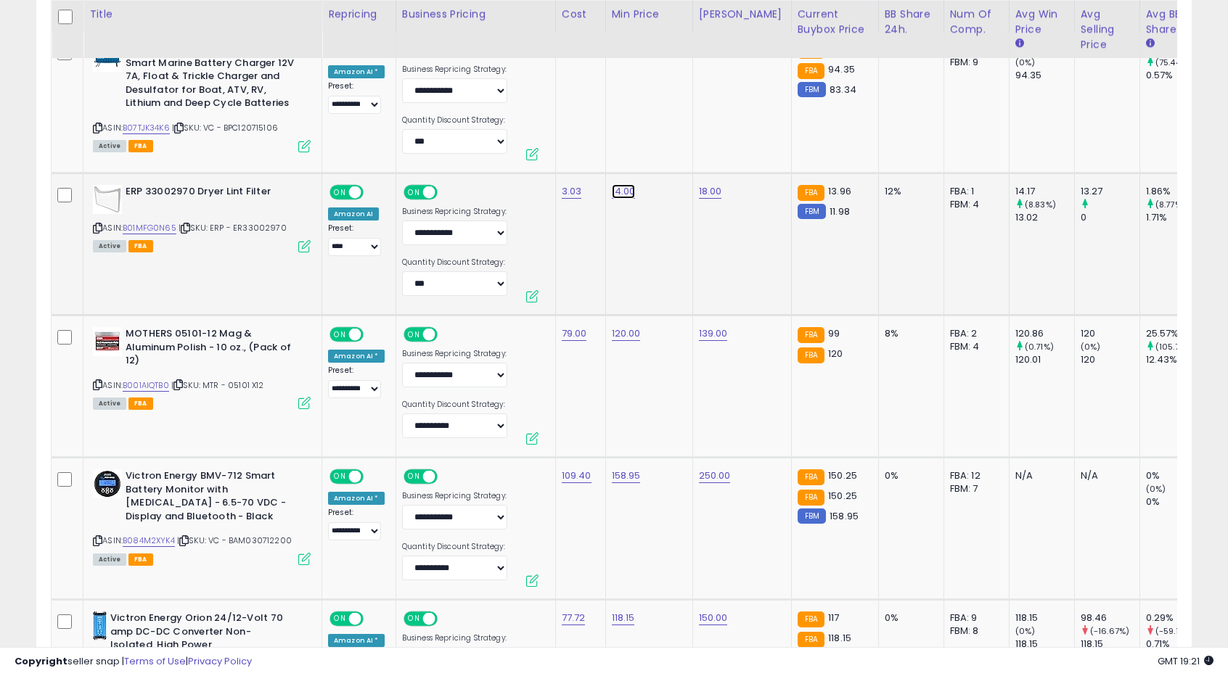
click at [615, 194] on link "14.00" at bounding box center [624, 191] width 24 height 15
drag, startPoint x: 526, startPoint y: 154, endPoint x: 592, endPoint y: 153, distance: 66.0
click at [592, 153] on input "*****" at bounding box center [575, 157] width 129 height 25
type input "*****"
click button "submit" at bounding box center [657, 156] width 25 height 22
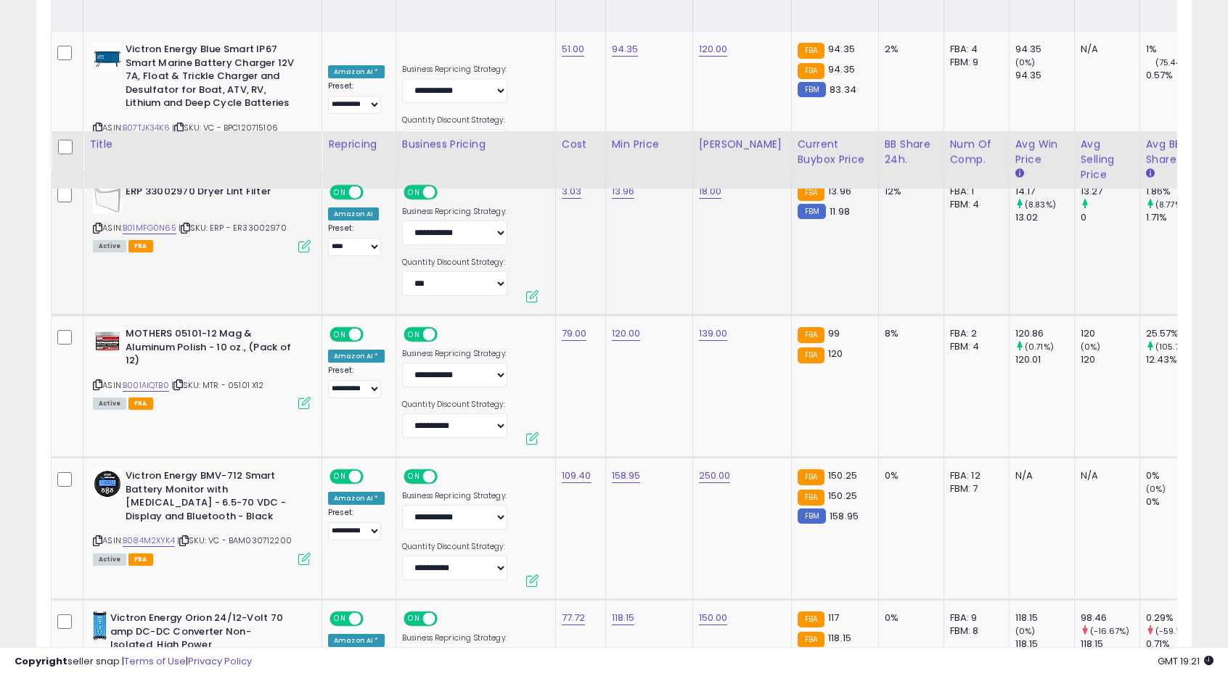
scroll to position [911, 0]
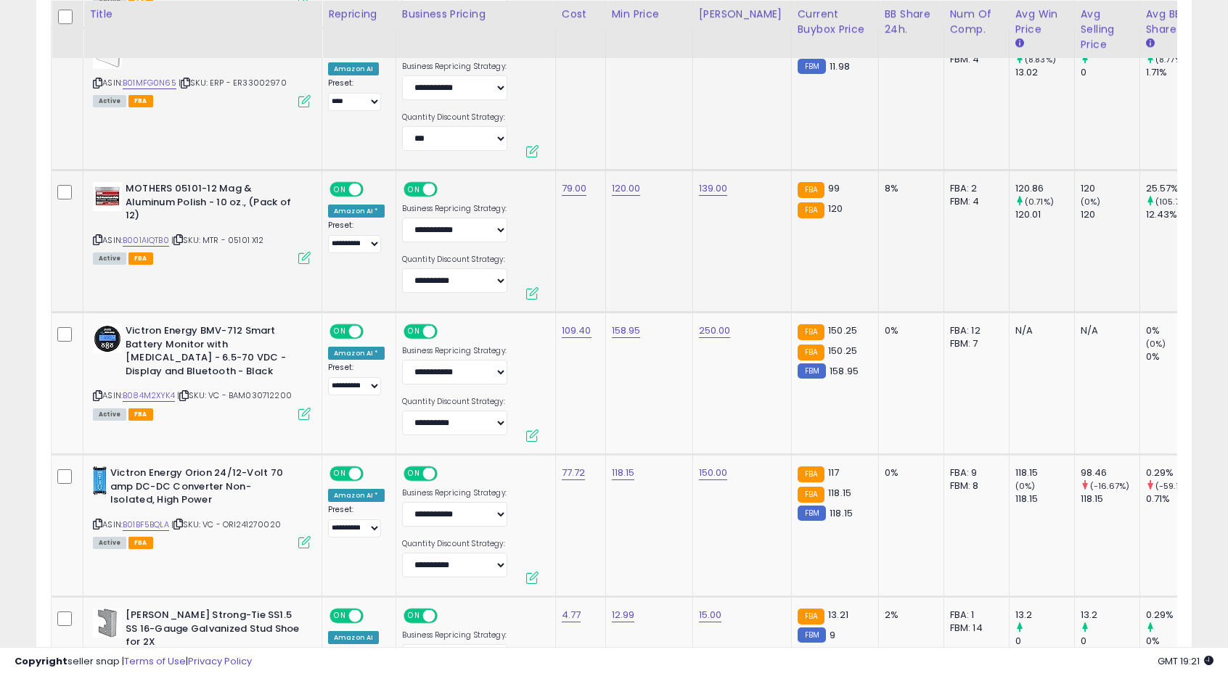
click at [620, 239] on td "120.00" at bounding box center [648, 242] width 87 height 142
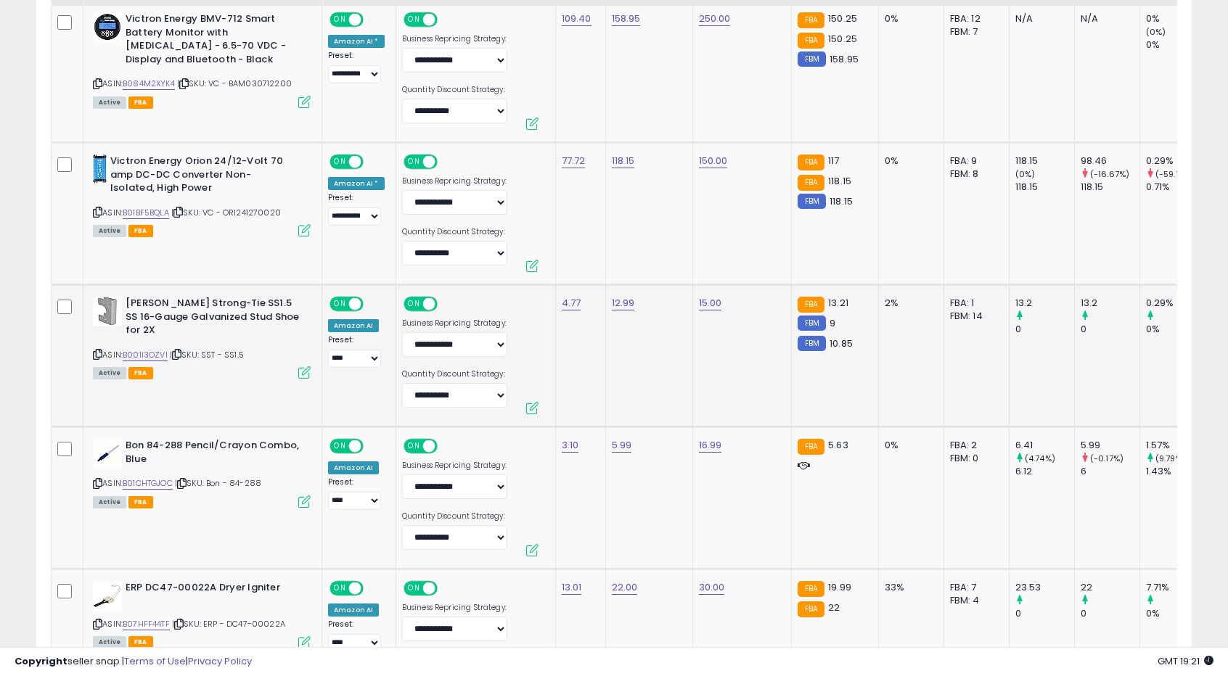
scroll to position [1274, 0]
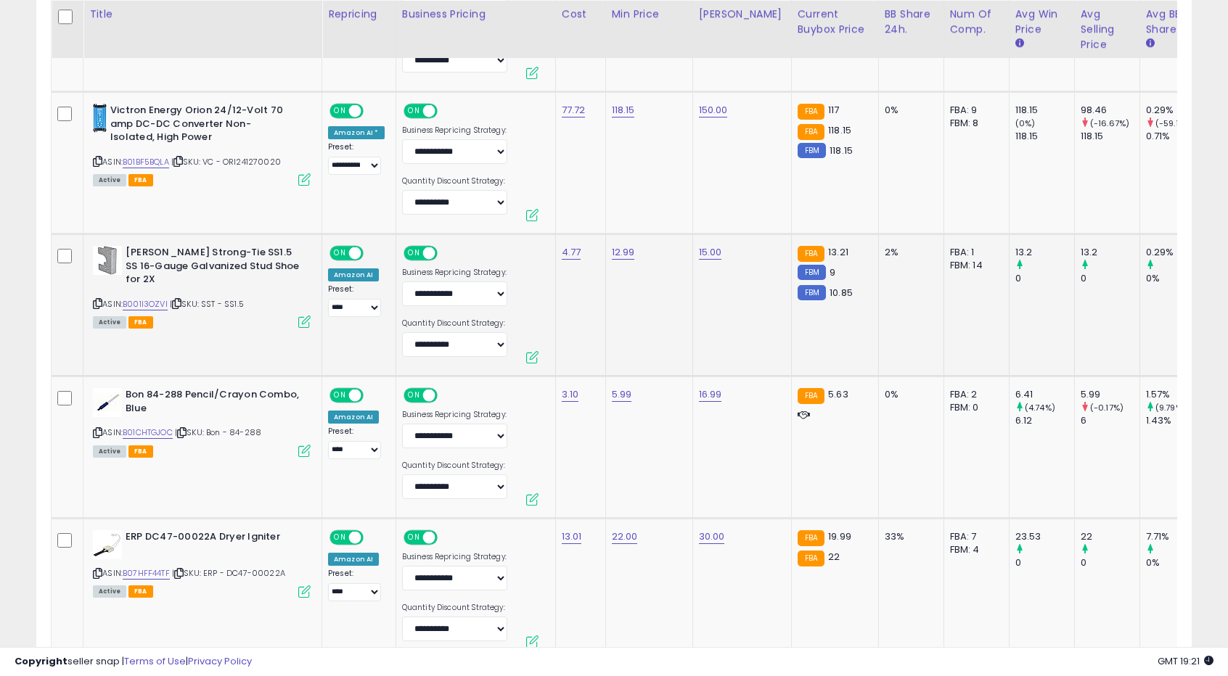
click at [618, 372] on td "12.99" at bounding box center [648, 305] width 87 height 142
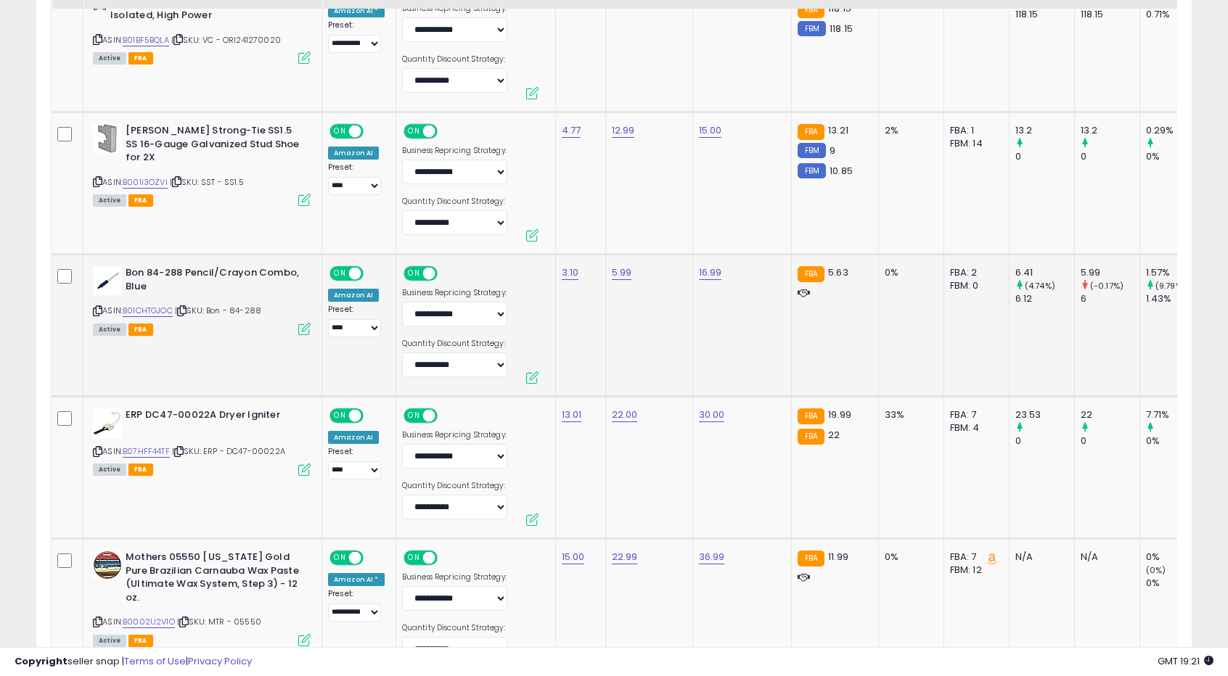
scroll to position [1419, 0]
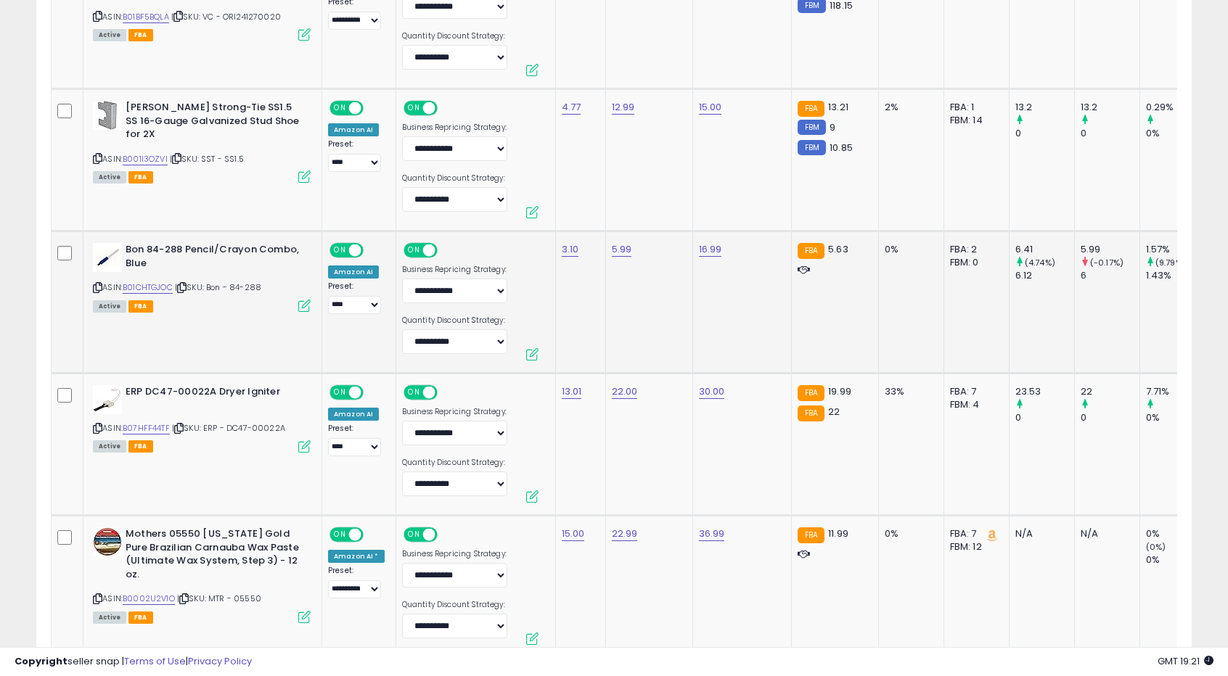
click at [661, 342] on td "5.99" at bounding box center [648, 302] width 87 height 142
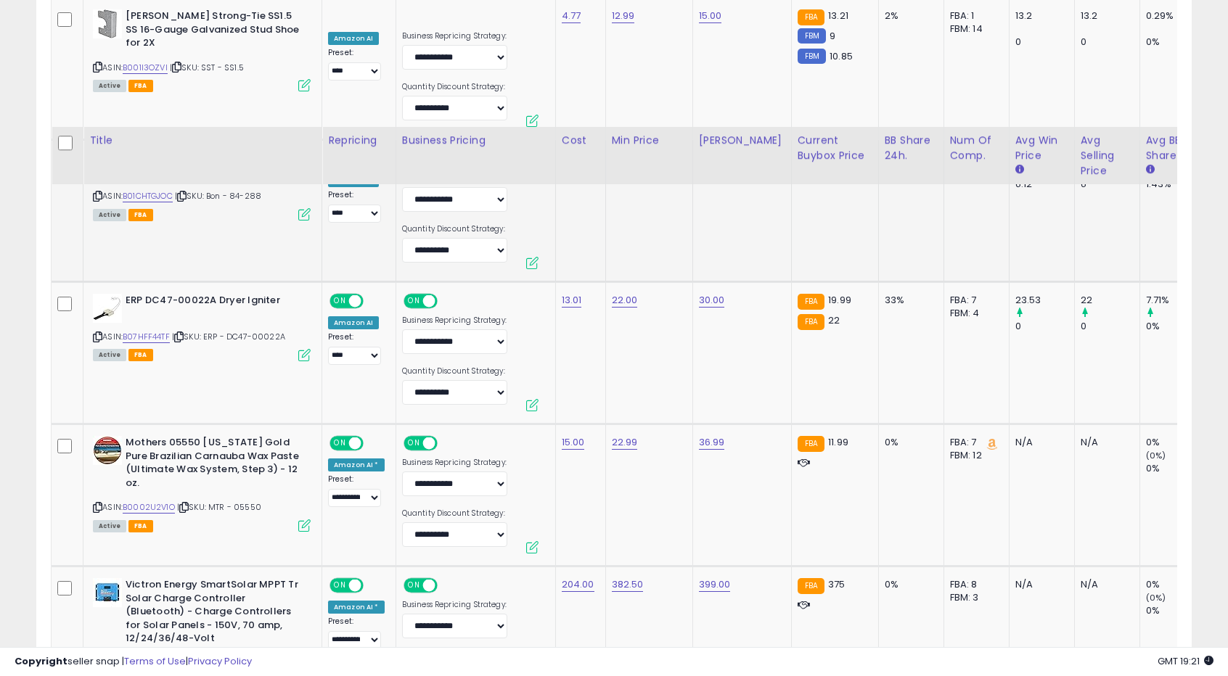
scroll to position [1637, 0]
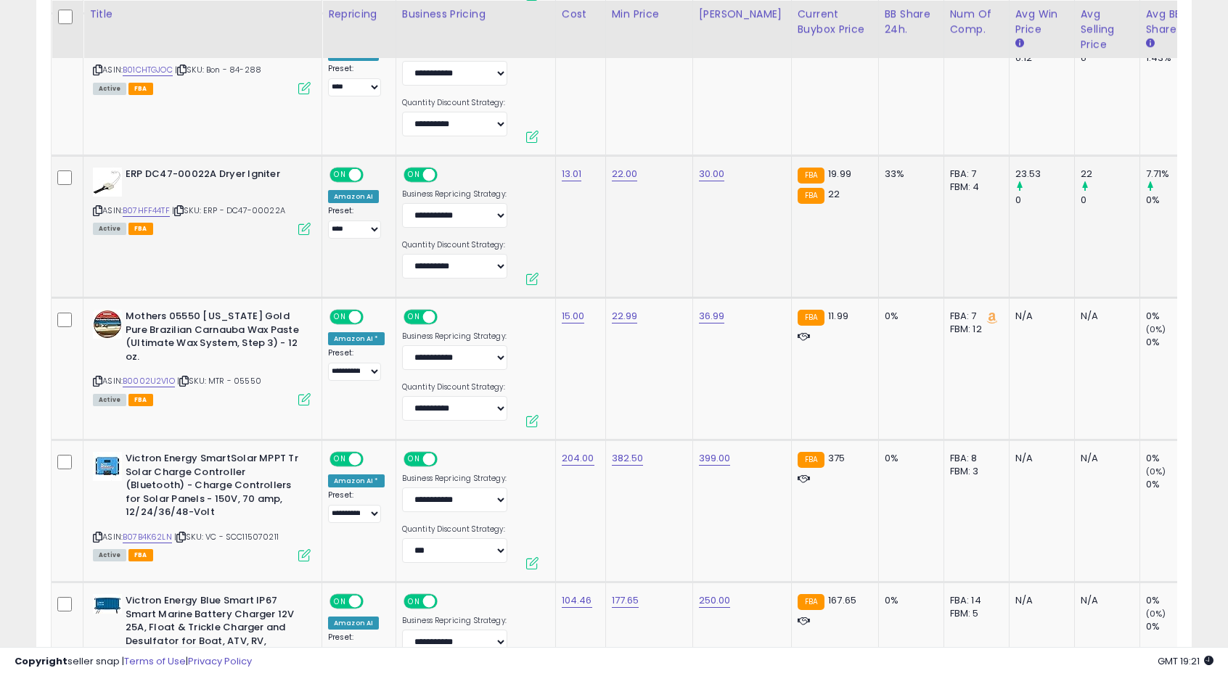
click at [625, 250] on td "22.00" at bounding box center [648, 227] width 87 height 142
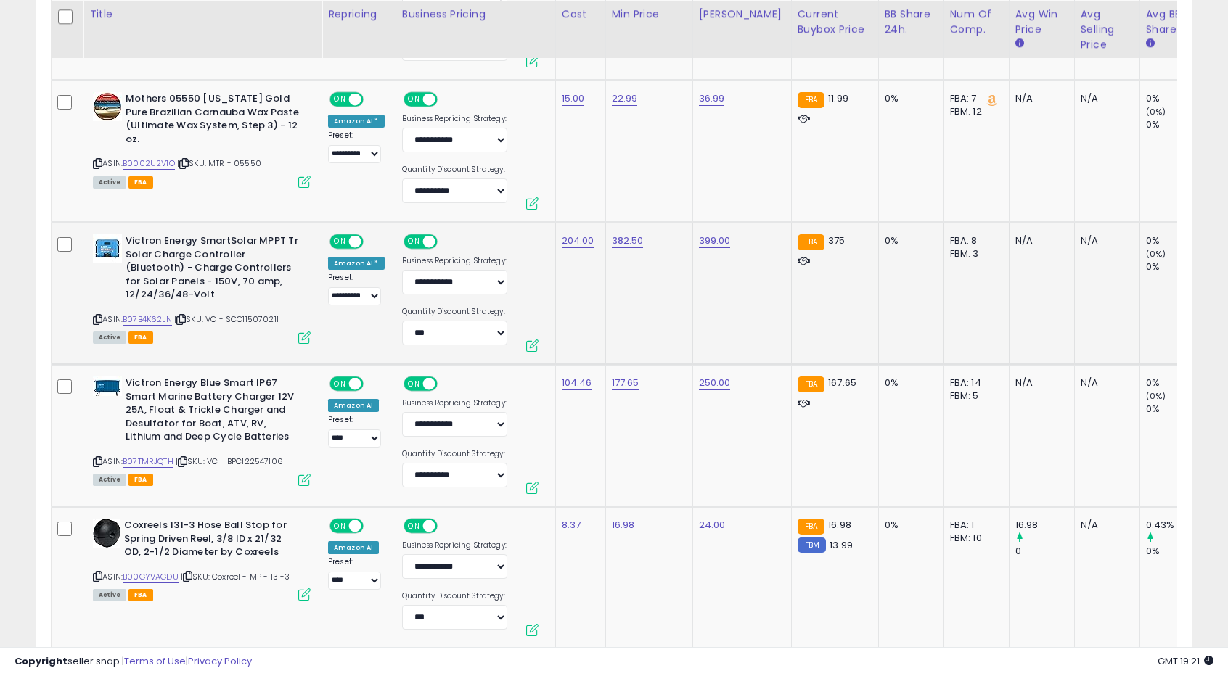
click at [641, 327] on td "382.50" at bounding box center [648, 294] width 87 height 142
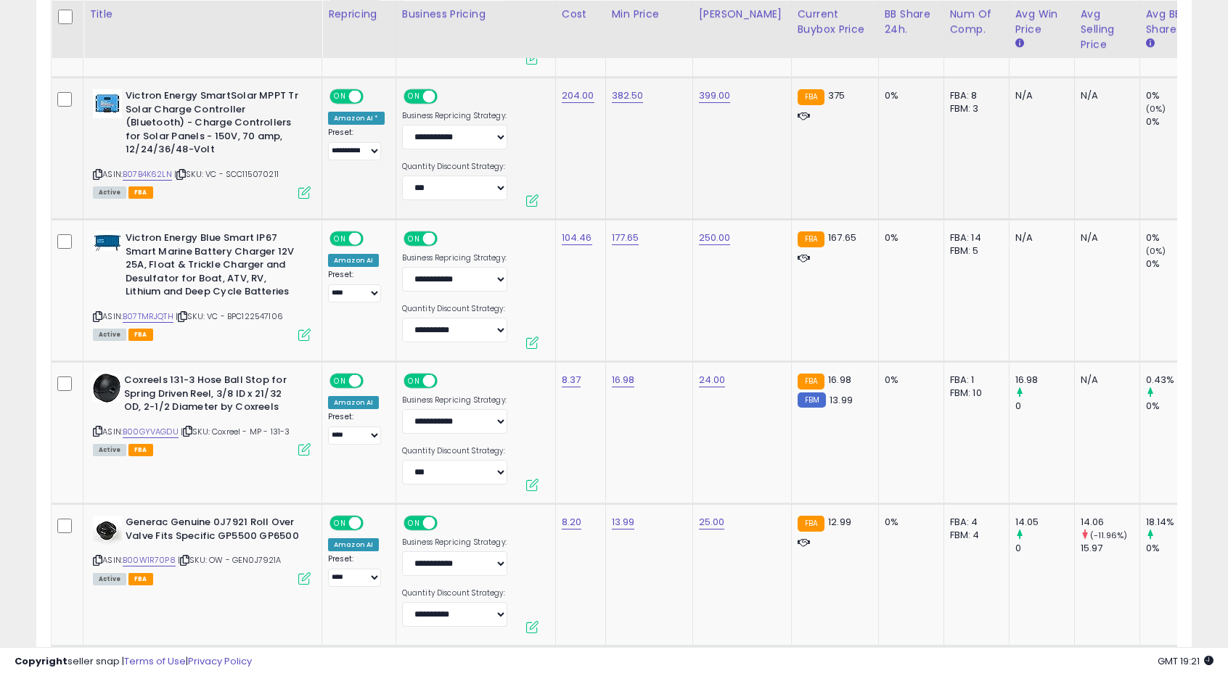
scroll to position [2073, 0]
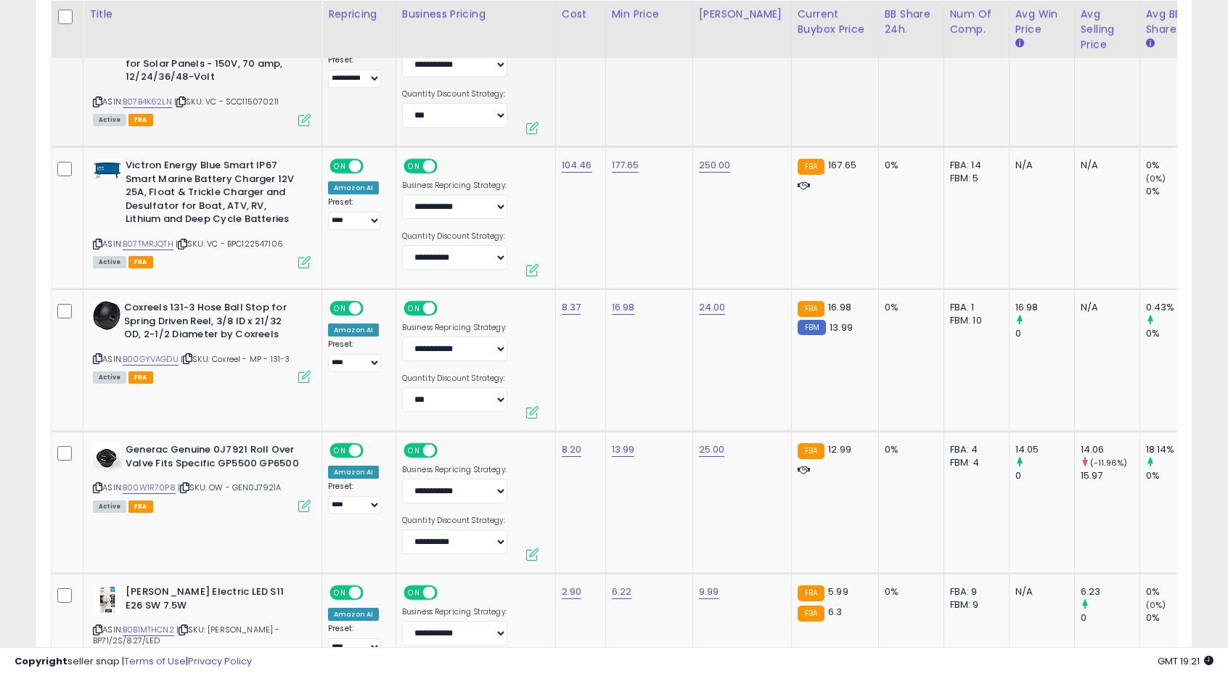
click at [641, 327] on td "16.98" at bounding box center [648, 361] width 87 height 142
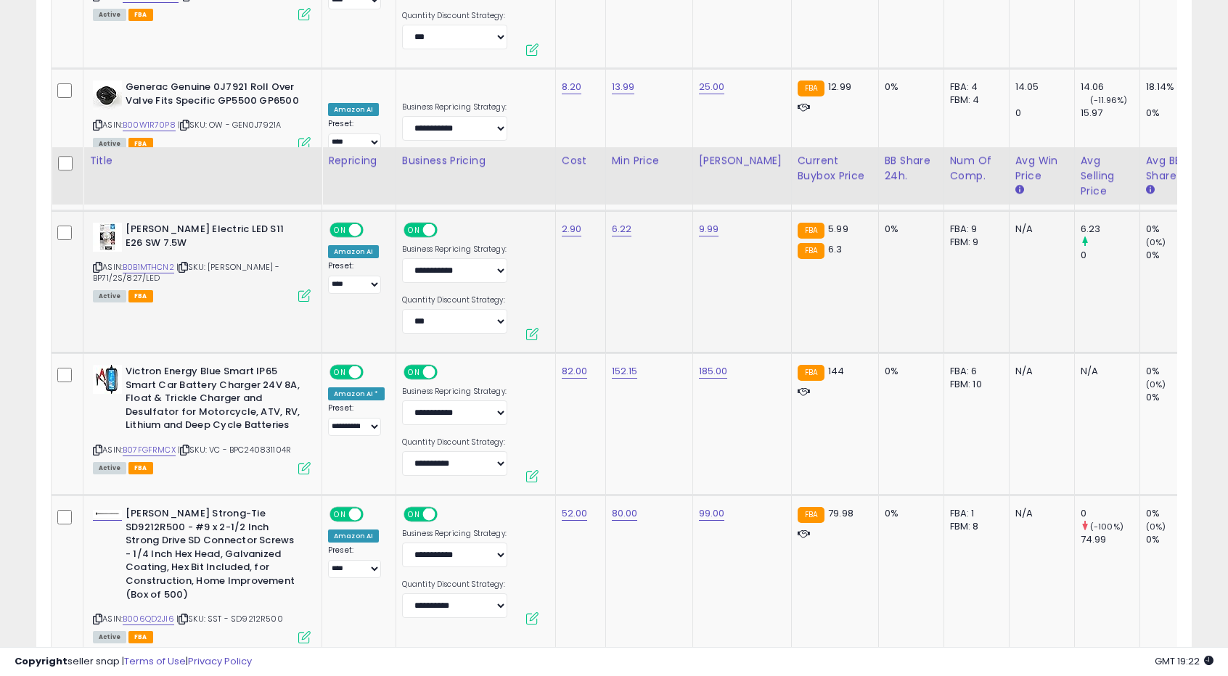
scroll to position [2653, 0]
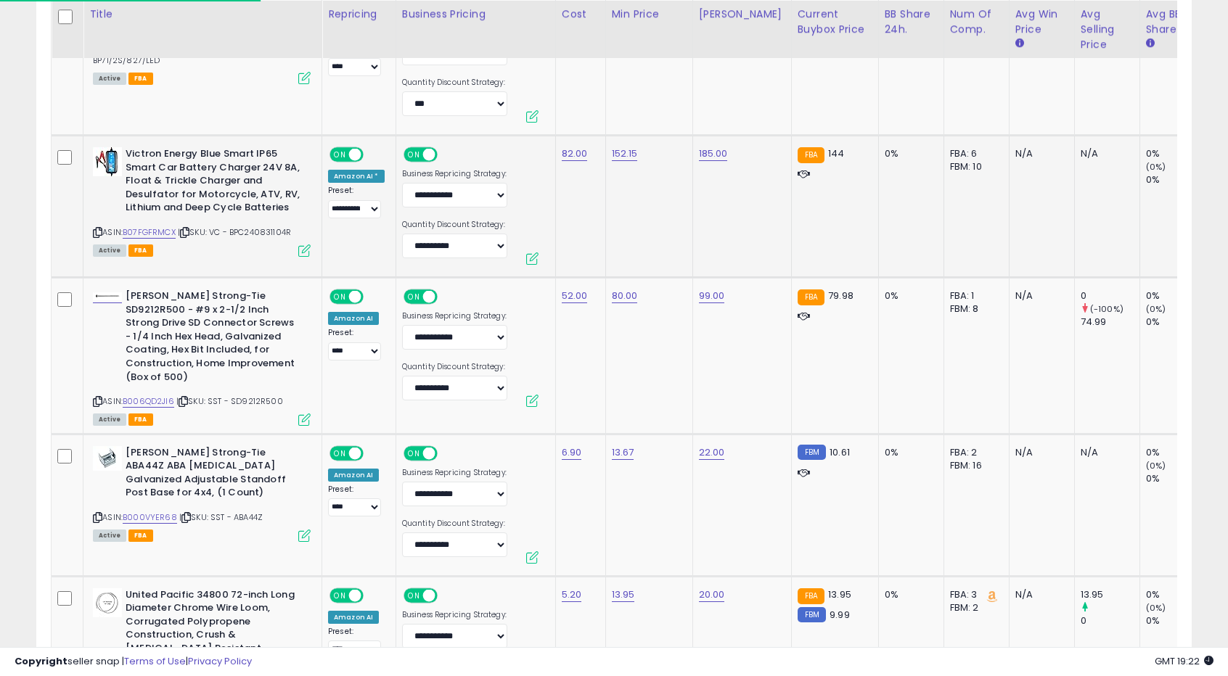
click at [621, 200] on td "152.15" at bounding box center [648, 207] width 87 height 142
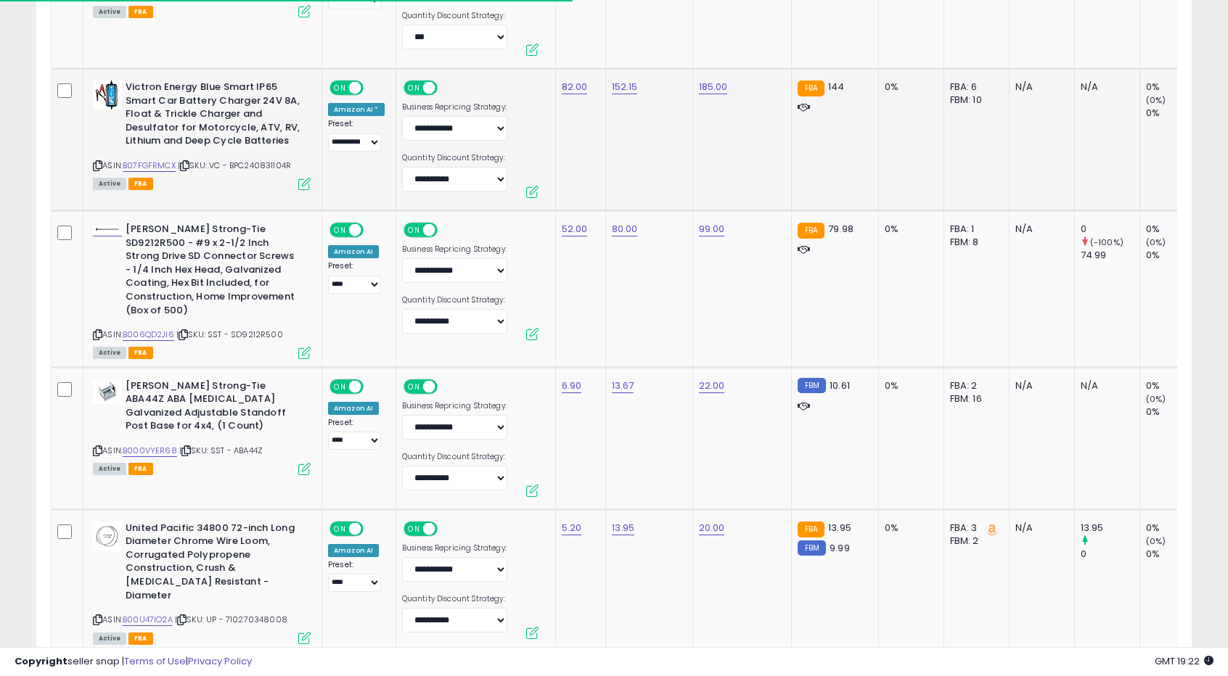
scroll to position [2798, 0]
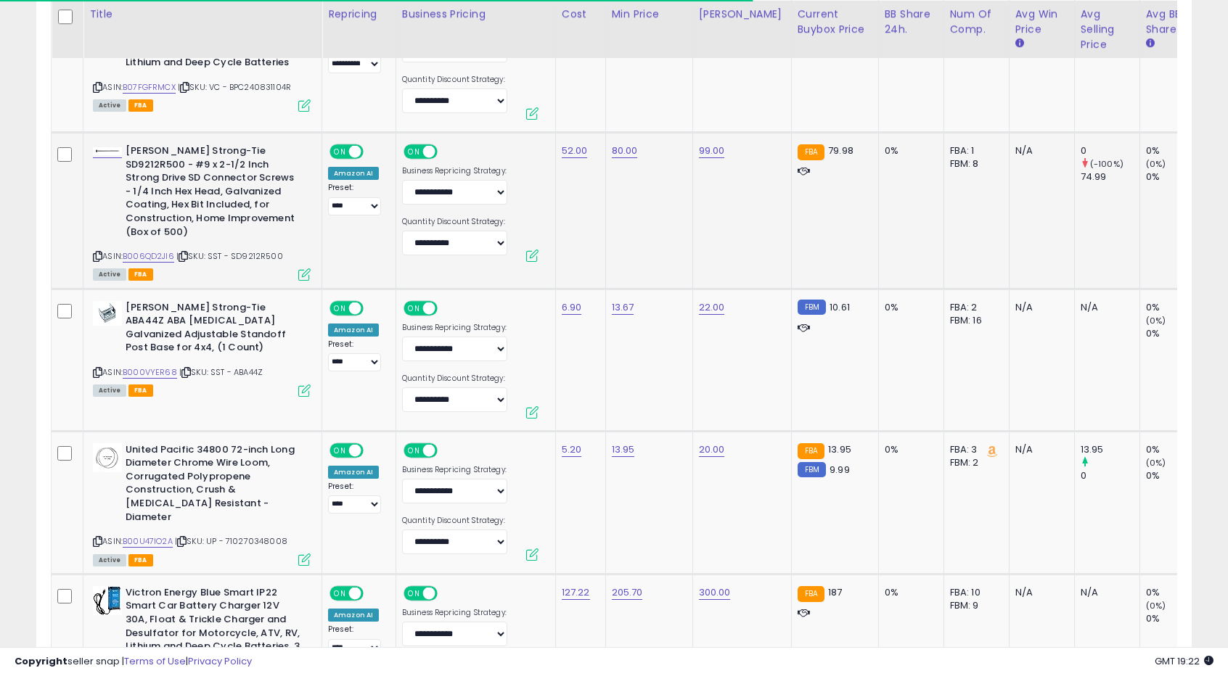
click at [627, 221] on td "80.00" at bounding box center [648, 211] width 87 height 157
click at [618, 153] on link "80.00" at bounding box center [625, 151] width 26 height 15
click at [618, 148] on link "80.00" at bounding box center [625, 151] width 26 height 15
click at [622, 144] on link "80.00" at bounding box center [625, 151] width 26 height 15
drag, startPoint x: 520, startPoint y: 111, endPoint x: 570, endPoint y: 112, distance: 50.8
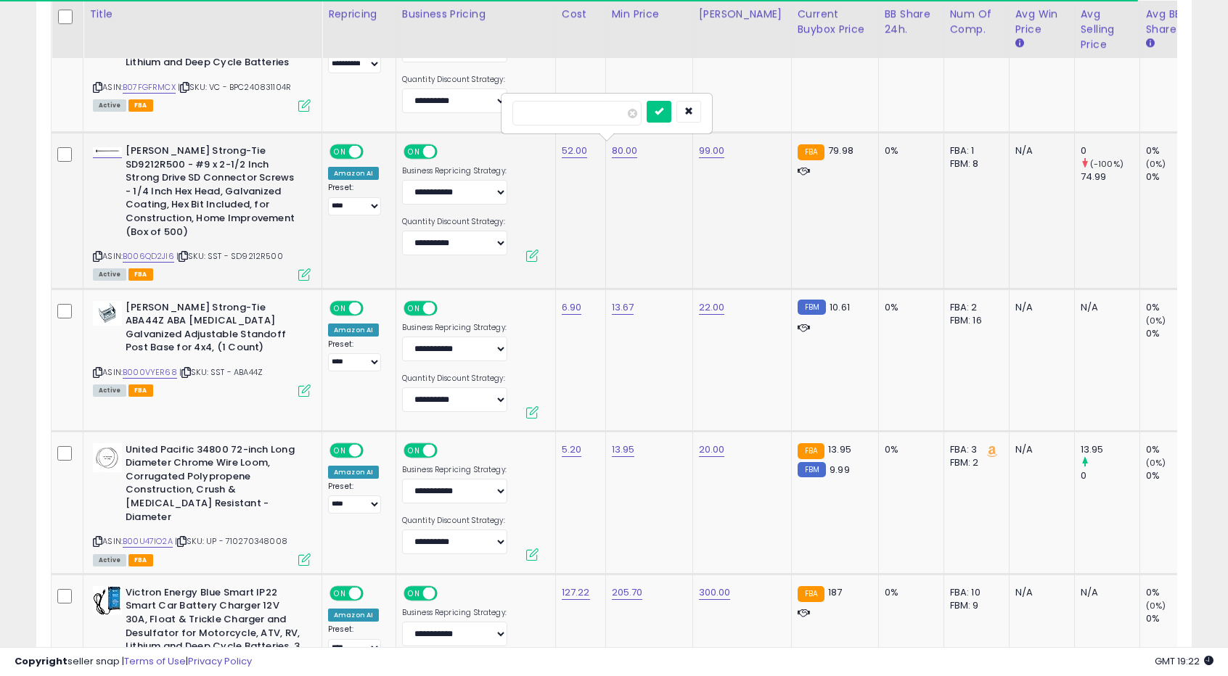
click at [570, 112] on input "*****" at bounding box center [576, 113] width 129 height 25
type input "*****"
click button "submit" at bounding box center [659, 112] width 25 height 22
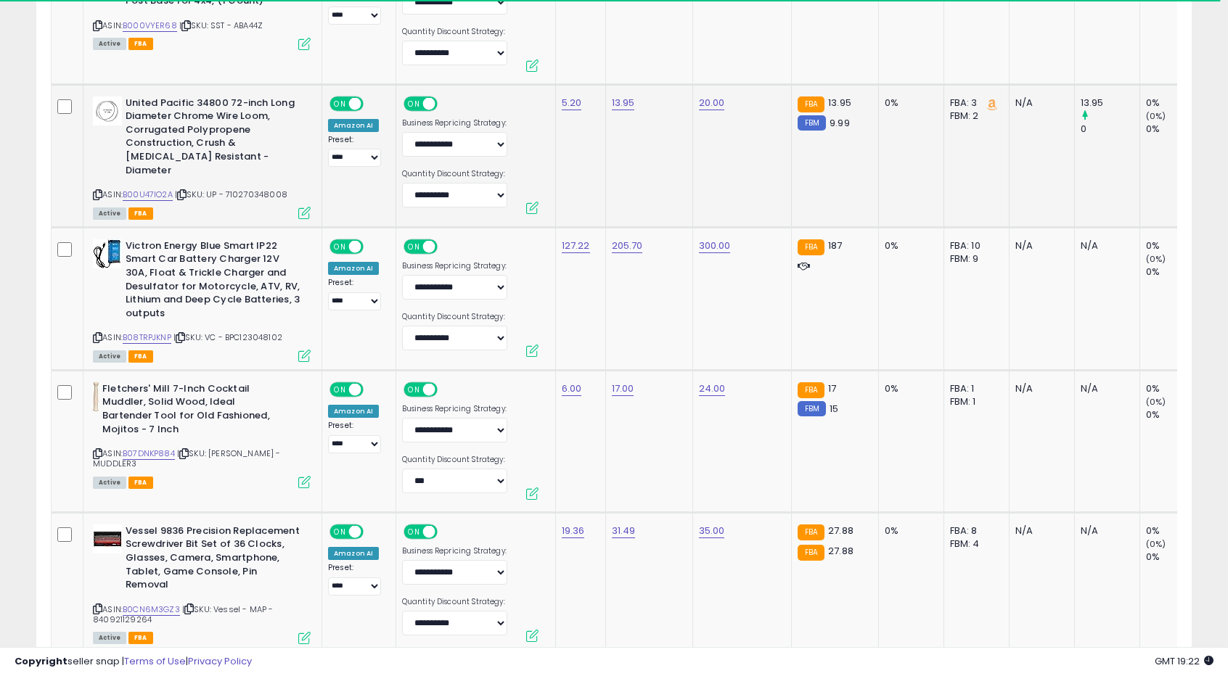
scroll to position [3161, 0]
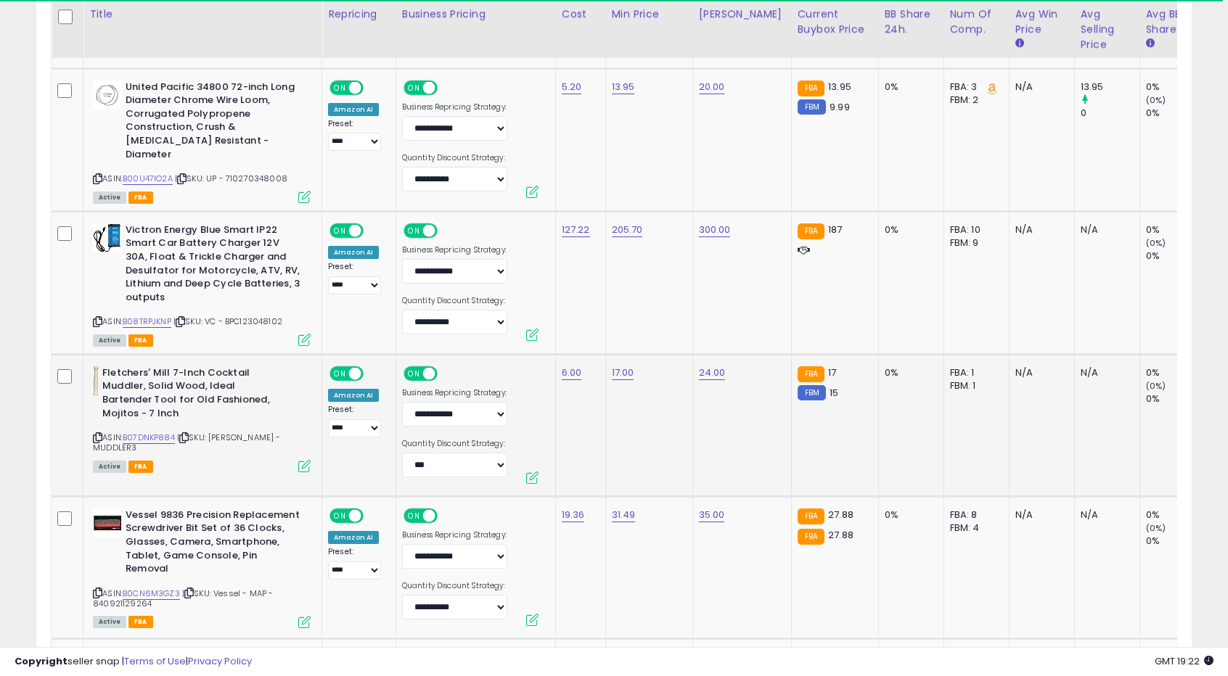
click at [660, 404] on td "17.00" at bounding box center [648, 425] width 87 height 142
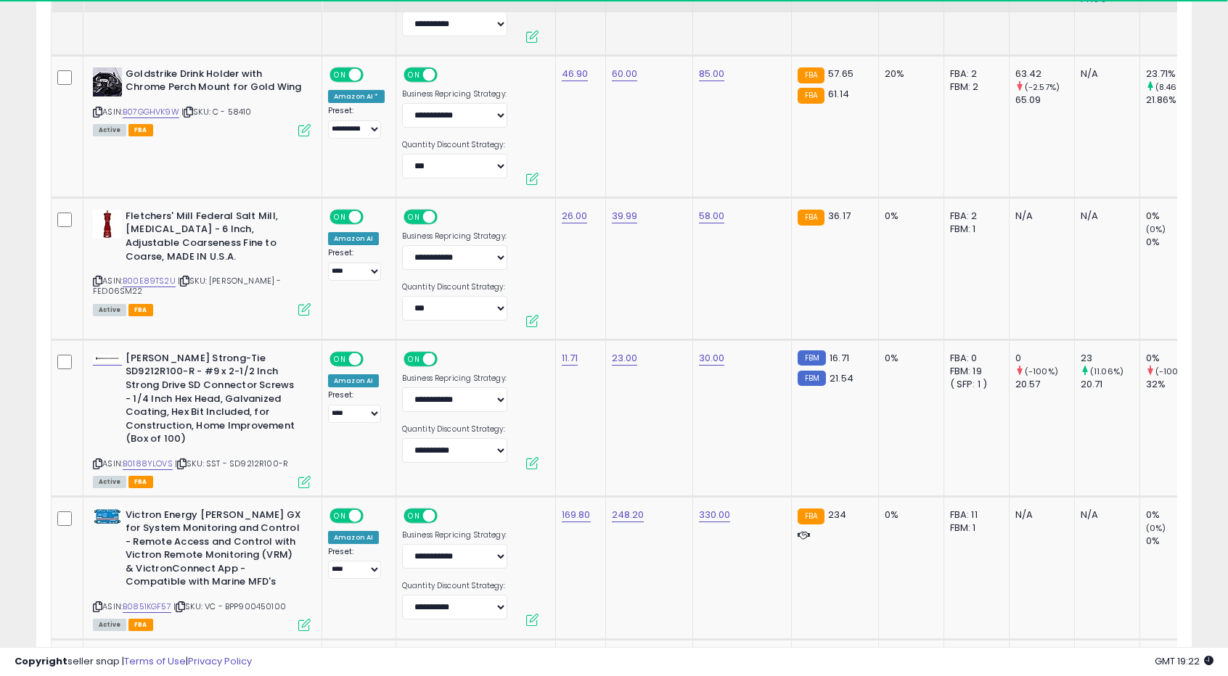
scroll to position [3814, 0]
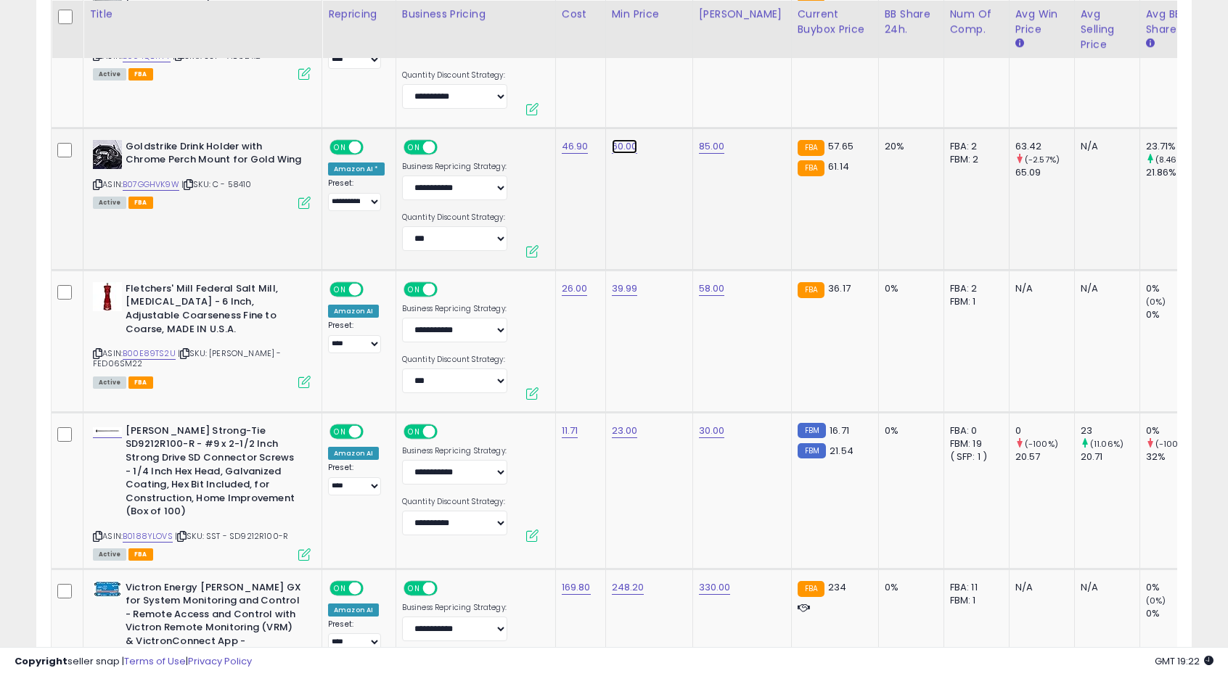
click at [626, 139] on link "60.00" at bounding box center [625, 146] width 26 height 15
click at [512, 82] on input "*****" at bounding box center [576, 93] width 129 height 25
click at [514, 82] on input "*****" at bounding box center [576, 93] width 129 height 25
type input "**"
click button "submit" at bounding box center [659, 92] width 25 height 22
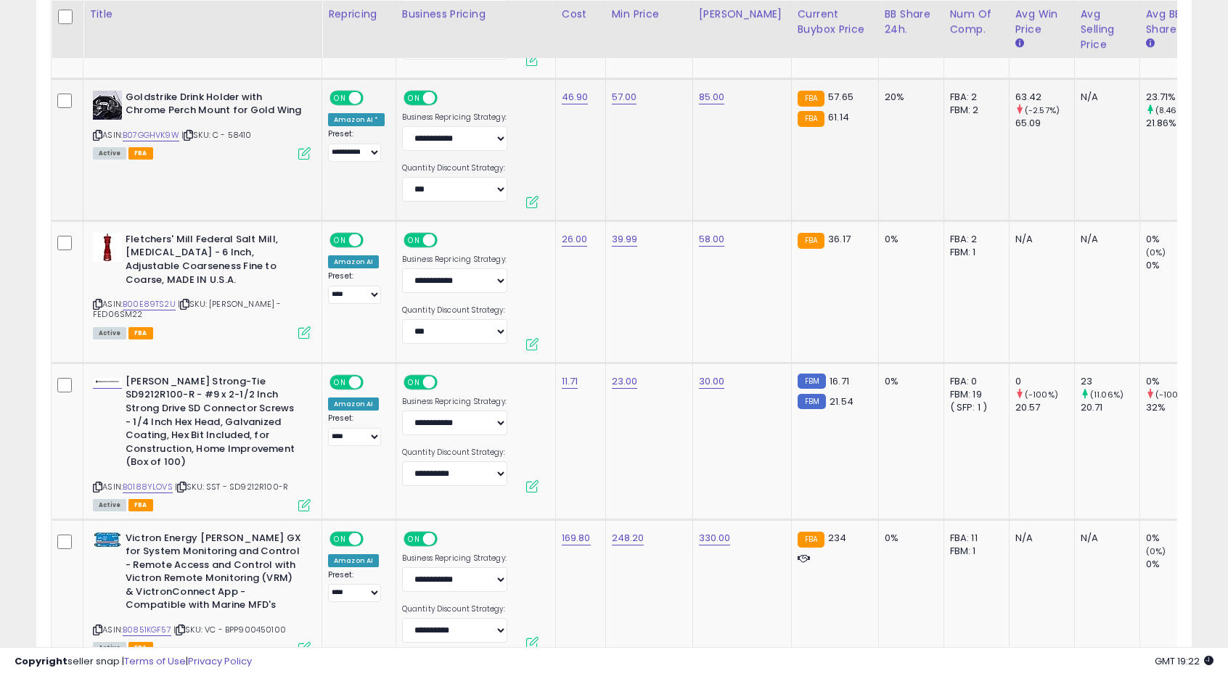
scroll to position [3887, 0]
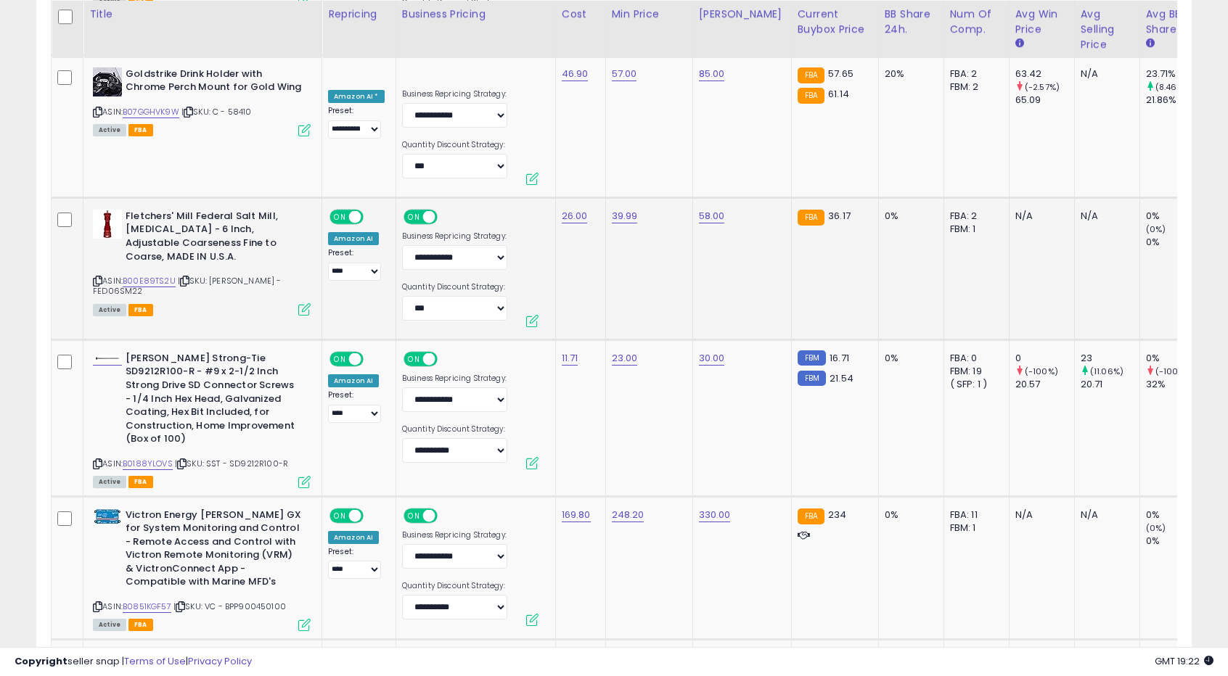
click at [617, 289] on td "39.99" at bounding box center [648, 268] width 87 height 142
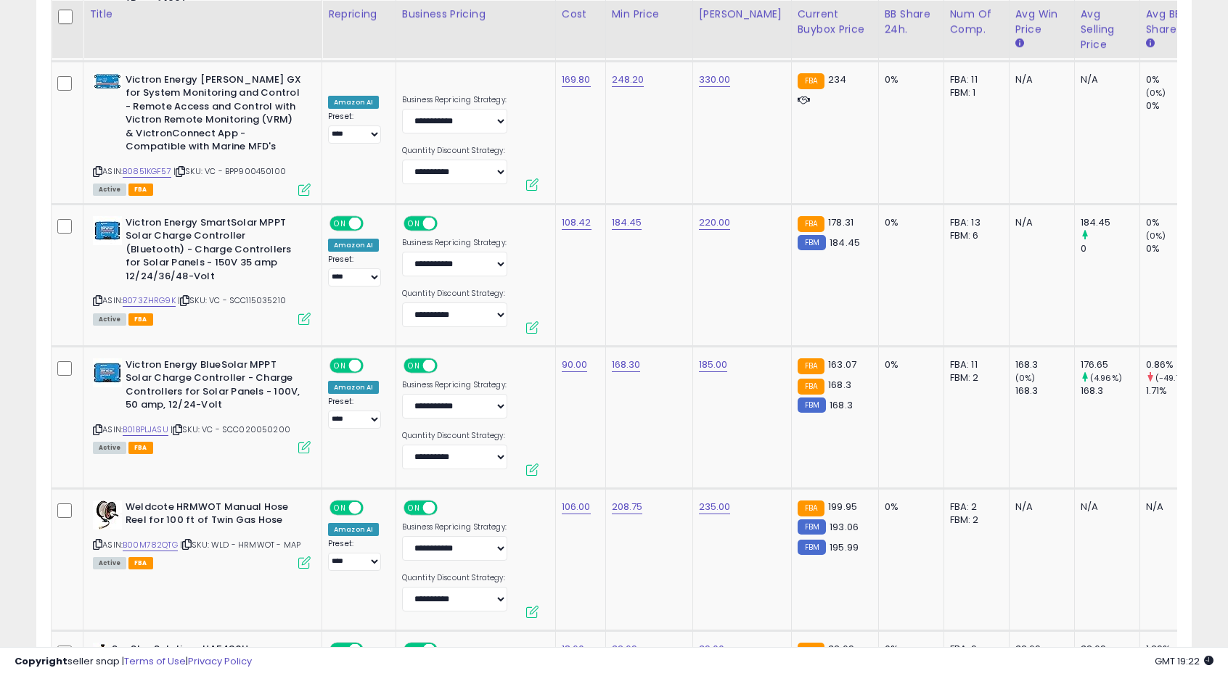
scroll to position [4613, 0]
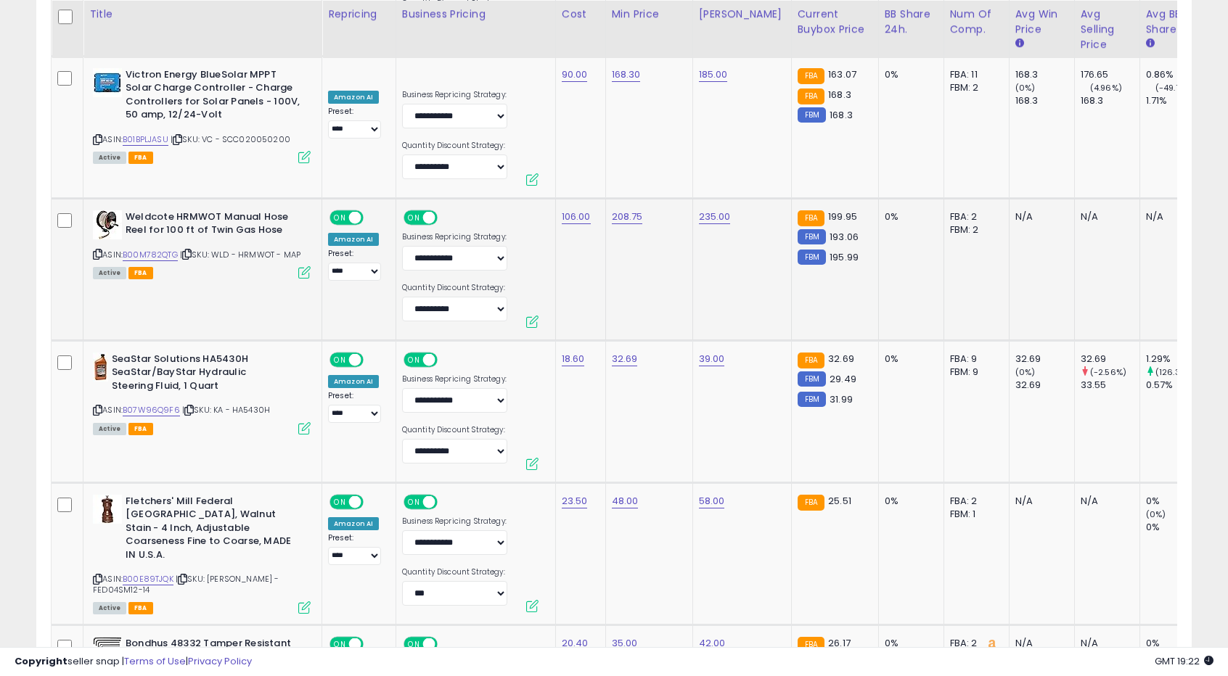
click at [626, 198] on td "208.75" at bounding box center [648, 269] width 87 height 142
click at [617, 210] on link "208.75" at bounding box center [627, 217] width 31 height 15
click at [530, 140] on input "******" at bounding box center [579, 148] width 129 height 25
click at [531, 140] on input "******" at bounding box center [579, 148] width 129 height 25
type input "******"
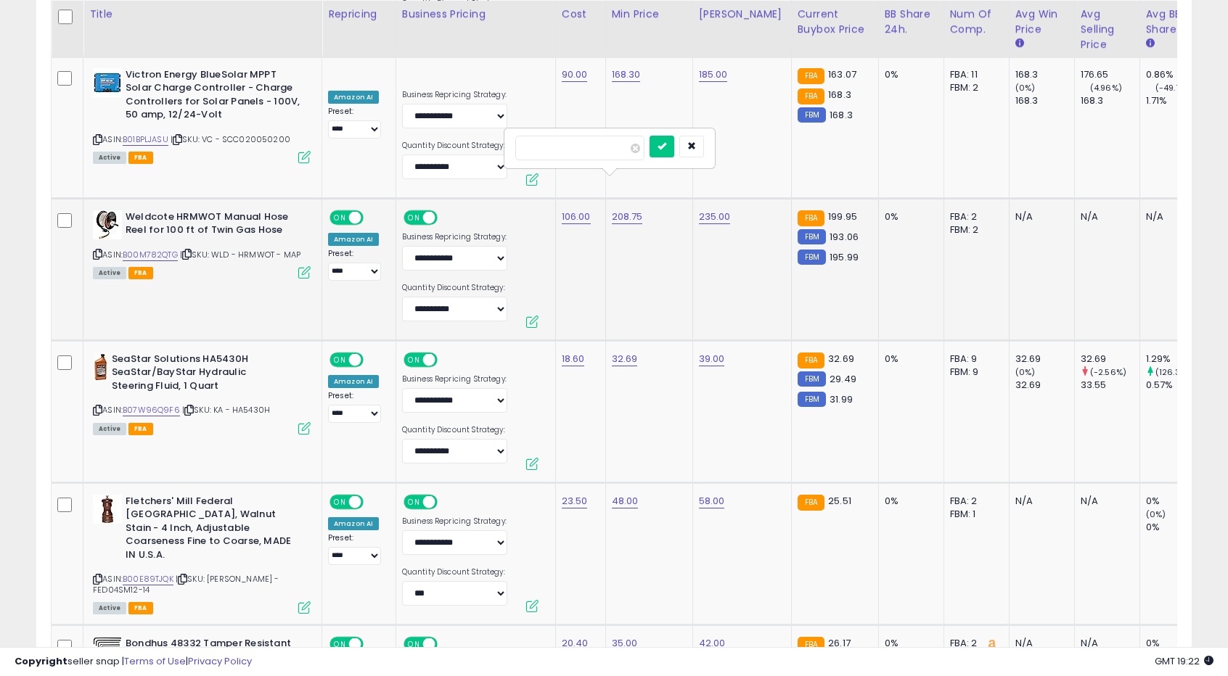
click button "submit" at bounding box center [662, 147] width 25 height 22
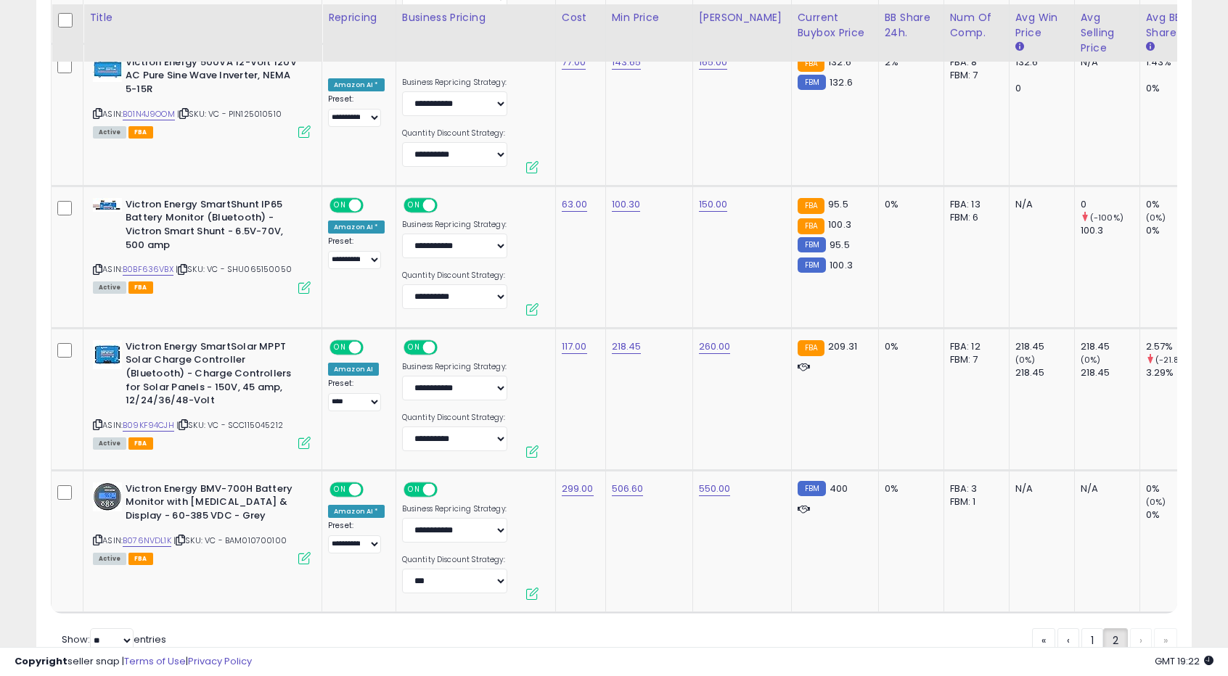
scroll to position [6679, 0]
